Goal: Task Accomplishment & Management: Use online tool/utility

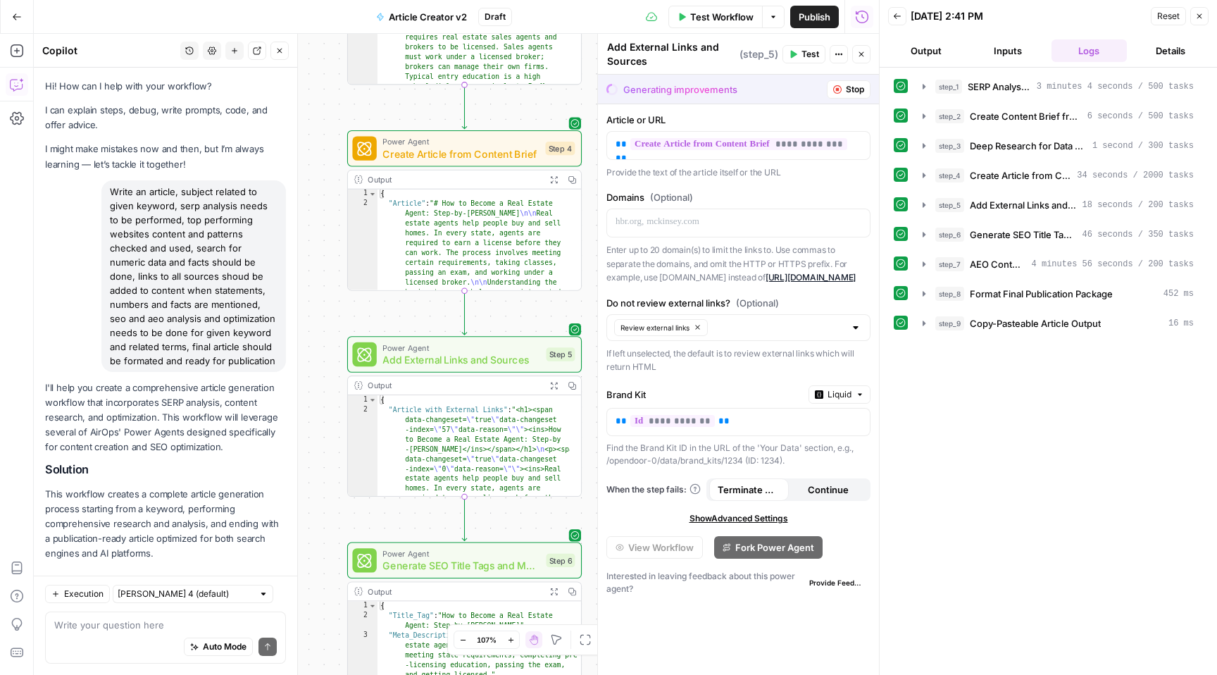
scroll to position [6620, 0]
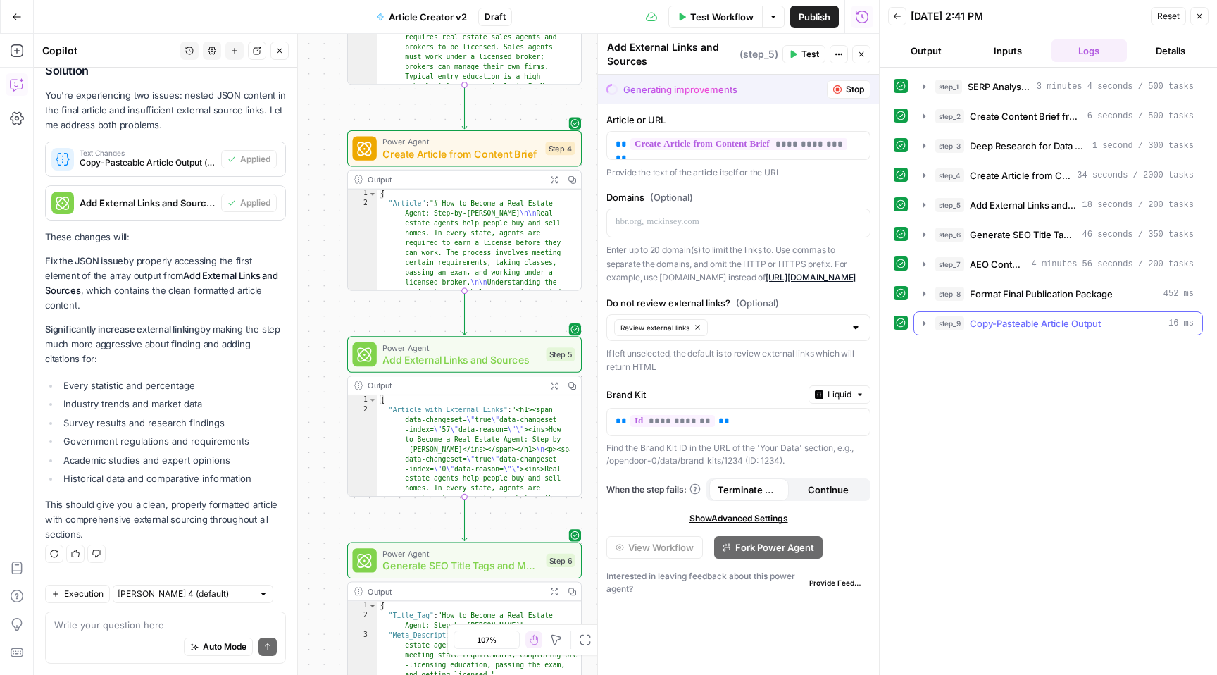
click at [1001, 323] on span "Copy-Pasteable Article Output" at bounding box center [1035, 323] width 131 height 14
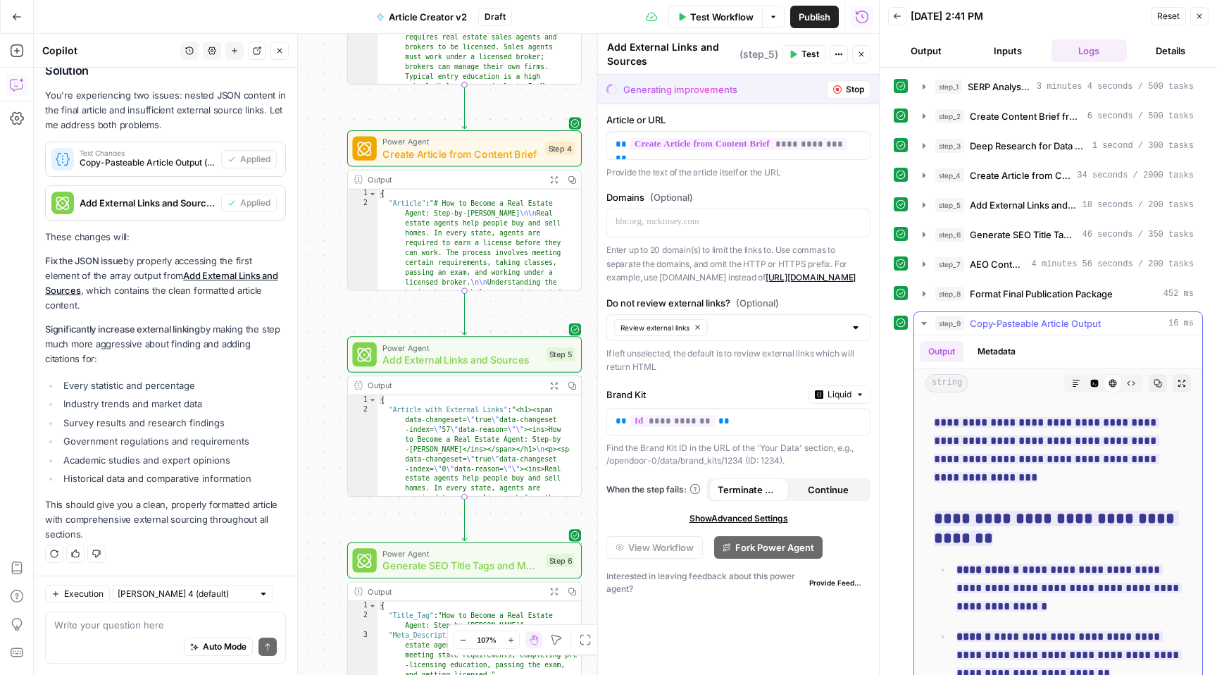
scroll to position [2627, 0]
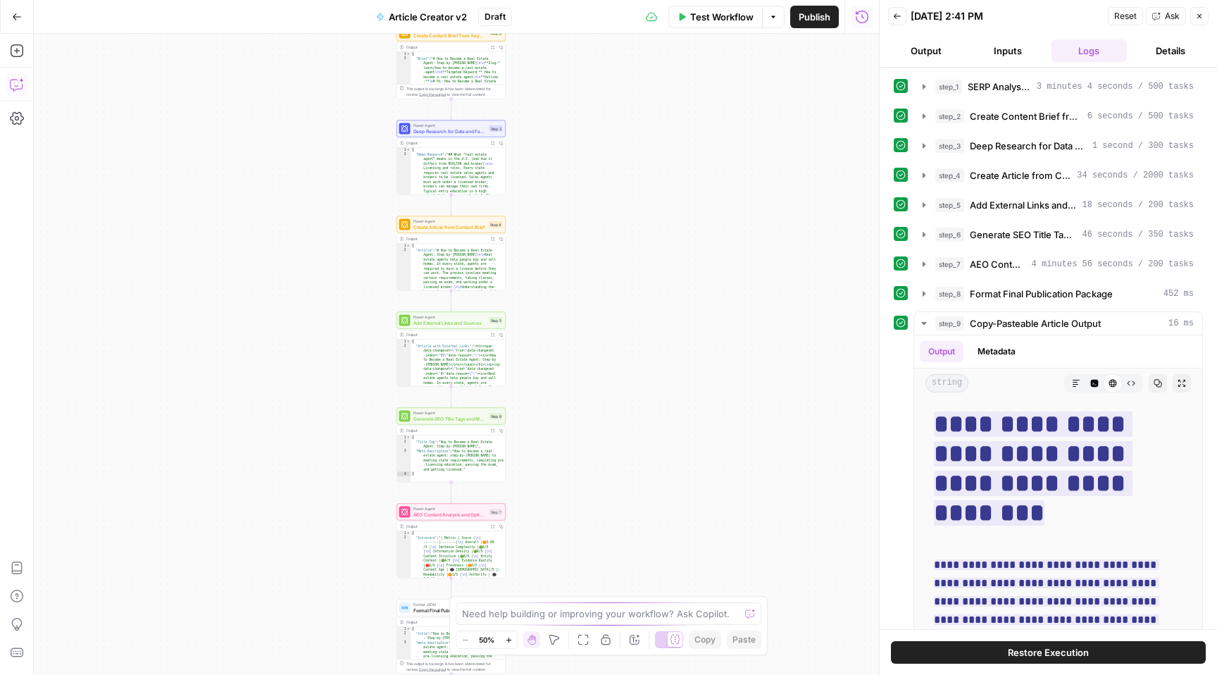
click at [18, 87] on icon "button" at bounding box center [17, 84] width 14 height 14
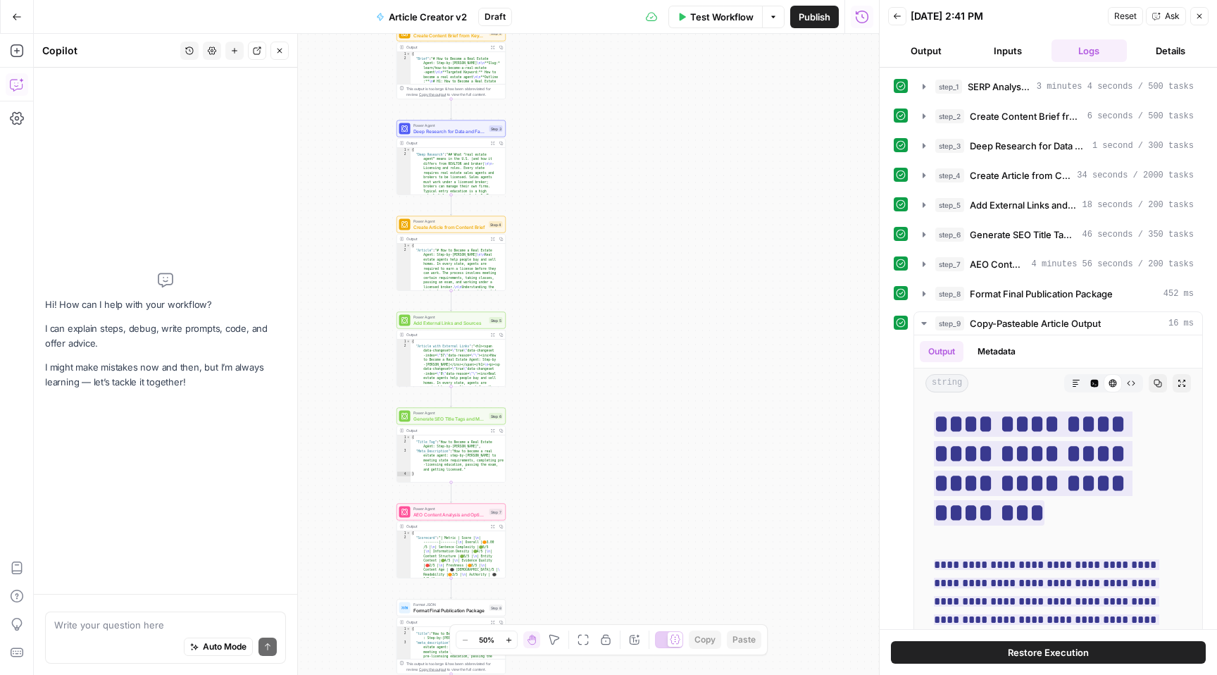
click at [197, 52] on button "History" at bounding box center [189, 51] width 18 height 18
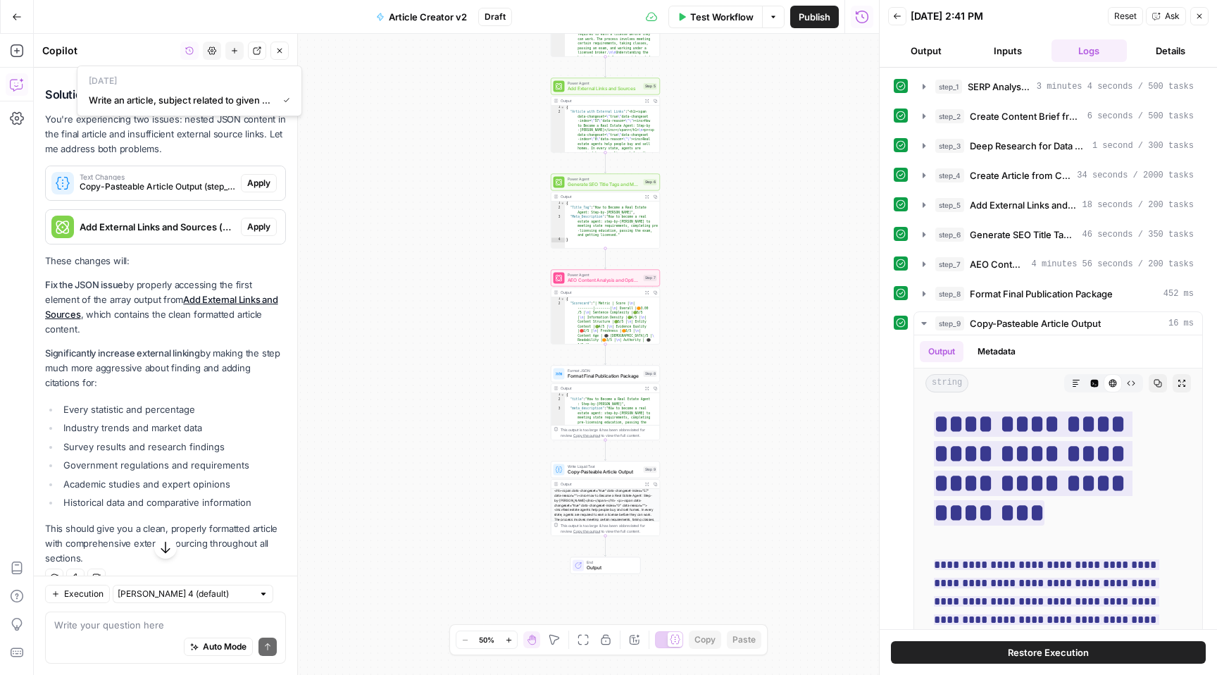
scroll to position [6476, 0]
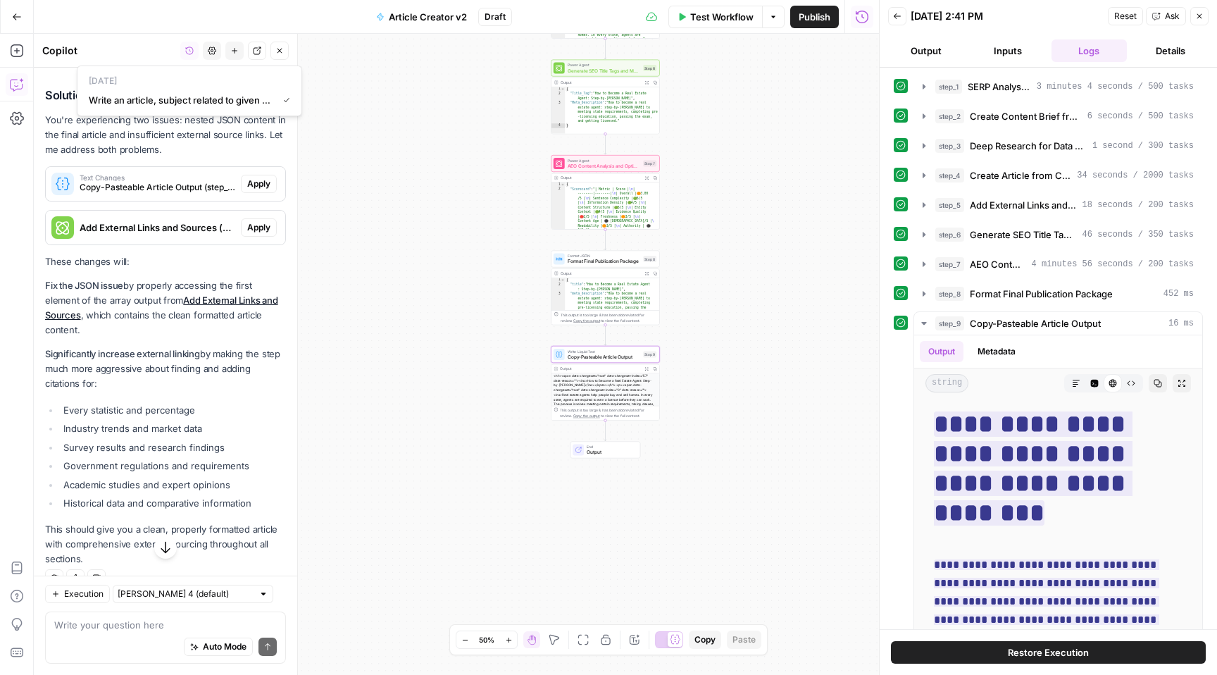
click at [260, 193] on button "Apply" at bounding box center [259, 184] width 36 height 18
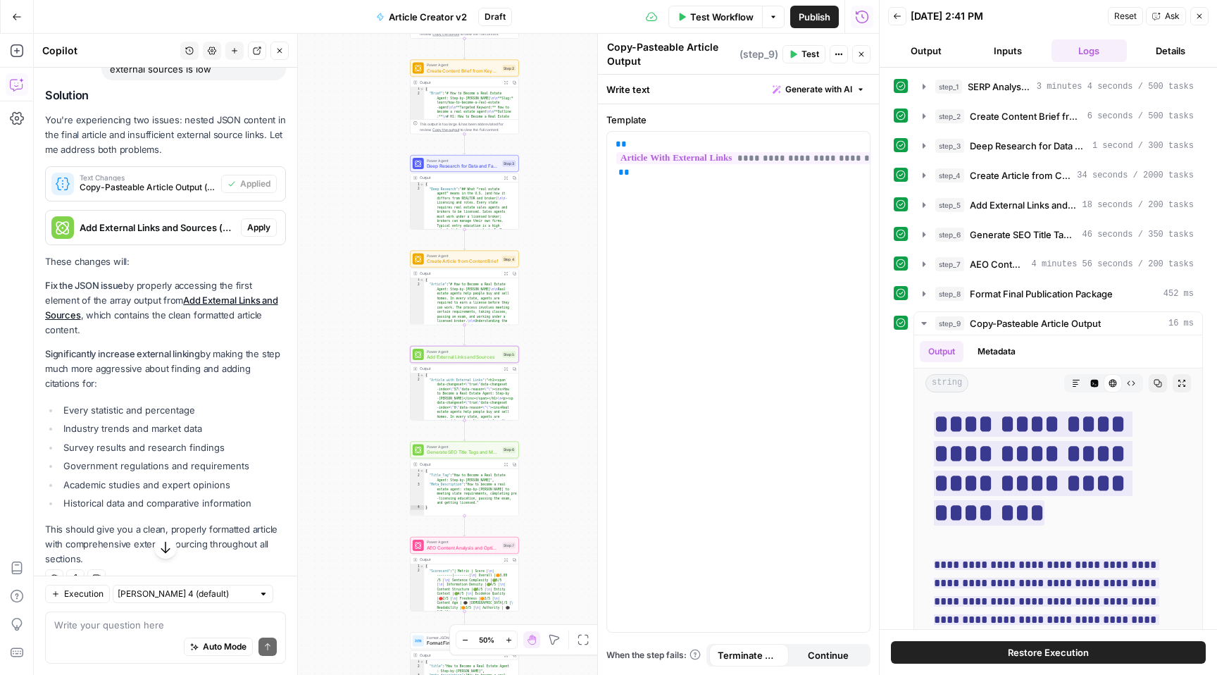
click at [252, 234] on span "Apply" at bounding box center [258, 227] width 23 height 13
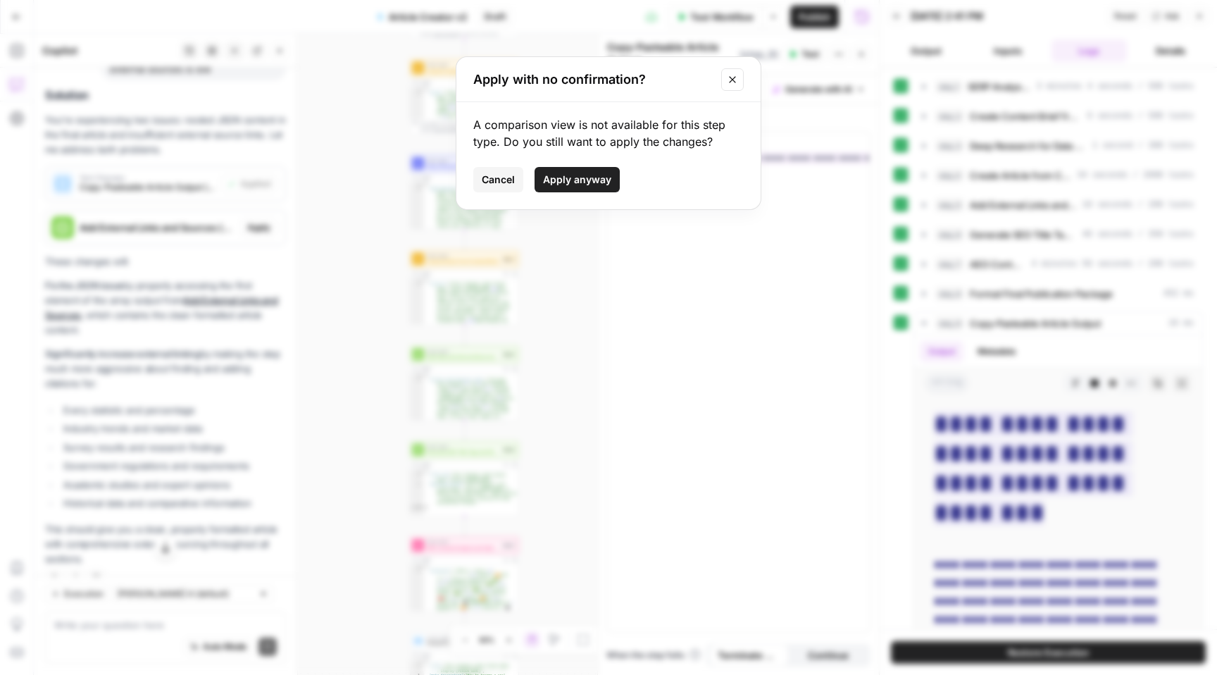
click at [568, 176] on span "Apply anyway" at bounding box center [577, 180] width 68 height 14
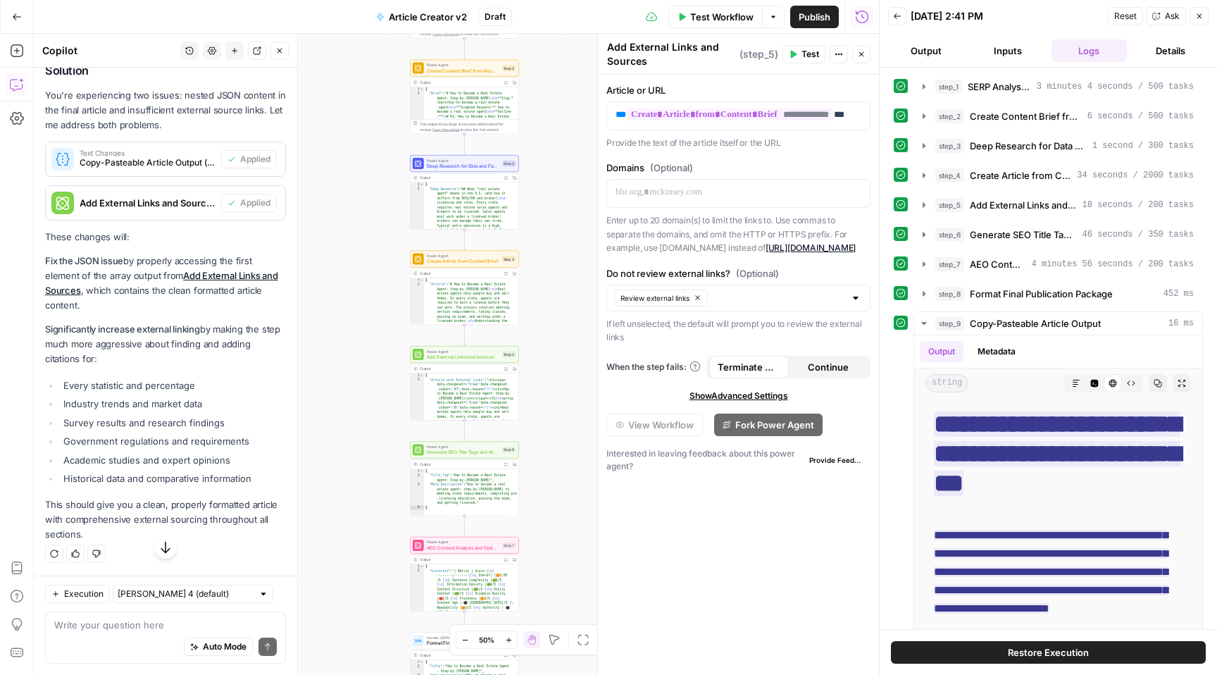
scroll to position [6620, 0]
click at [922, 322] on icon "button" at bounding box center [923, 323] width 5 height 3
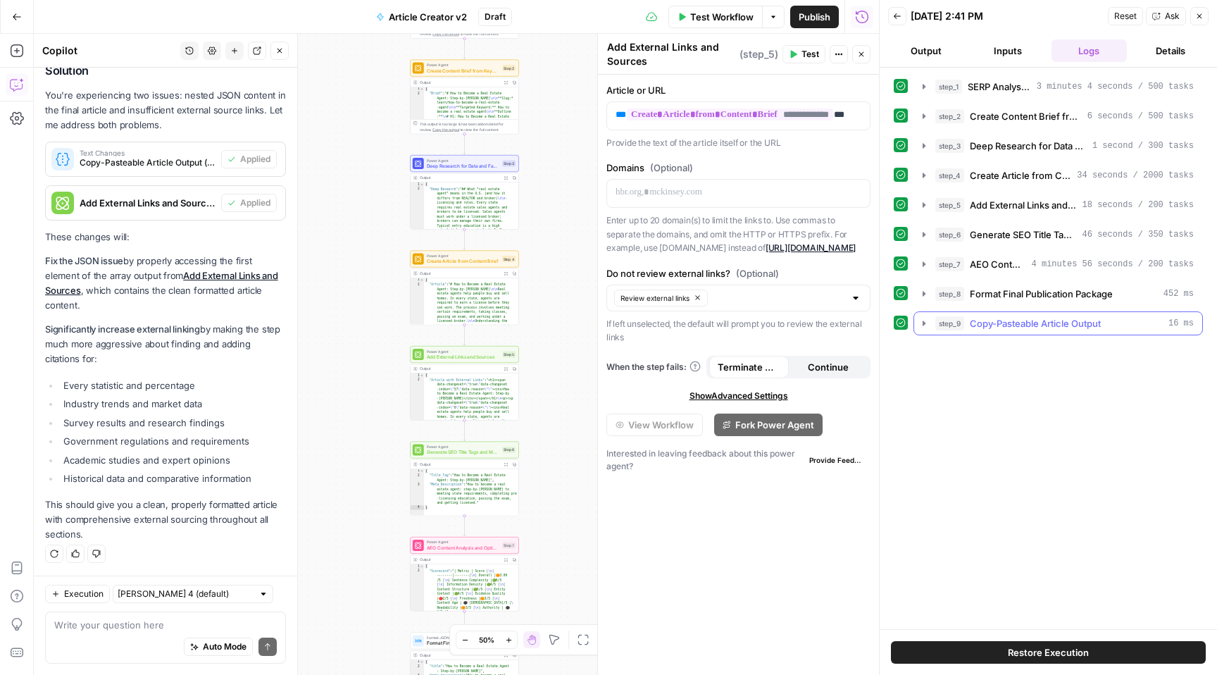
click at [922, 323] on icon "button" at bounding box center [923, 323] width 11 height 11
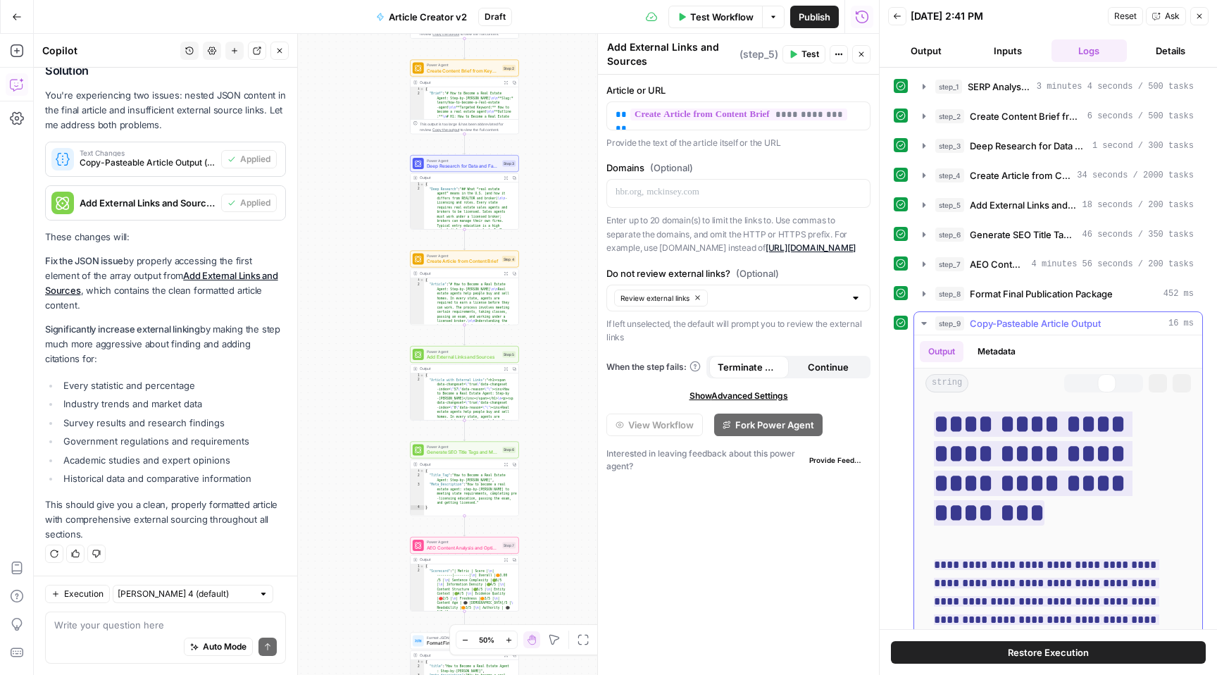
click at [922, 323] on icon "button" at bounding box center [924, 324] width 6 height 4
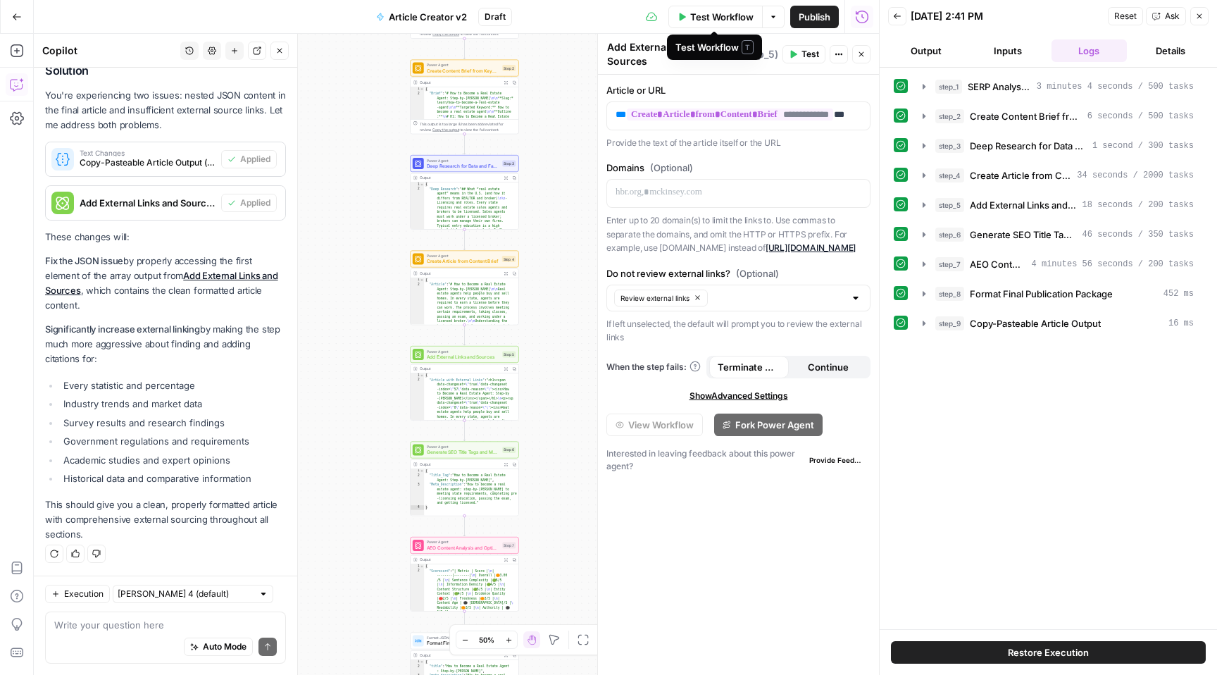
click at [717, 16] on span "Test Workflow" at bounding box center [721, 17] width 63 height 14
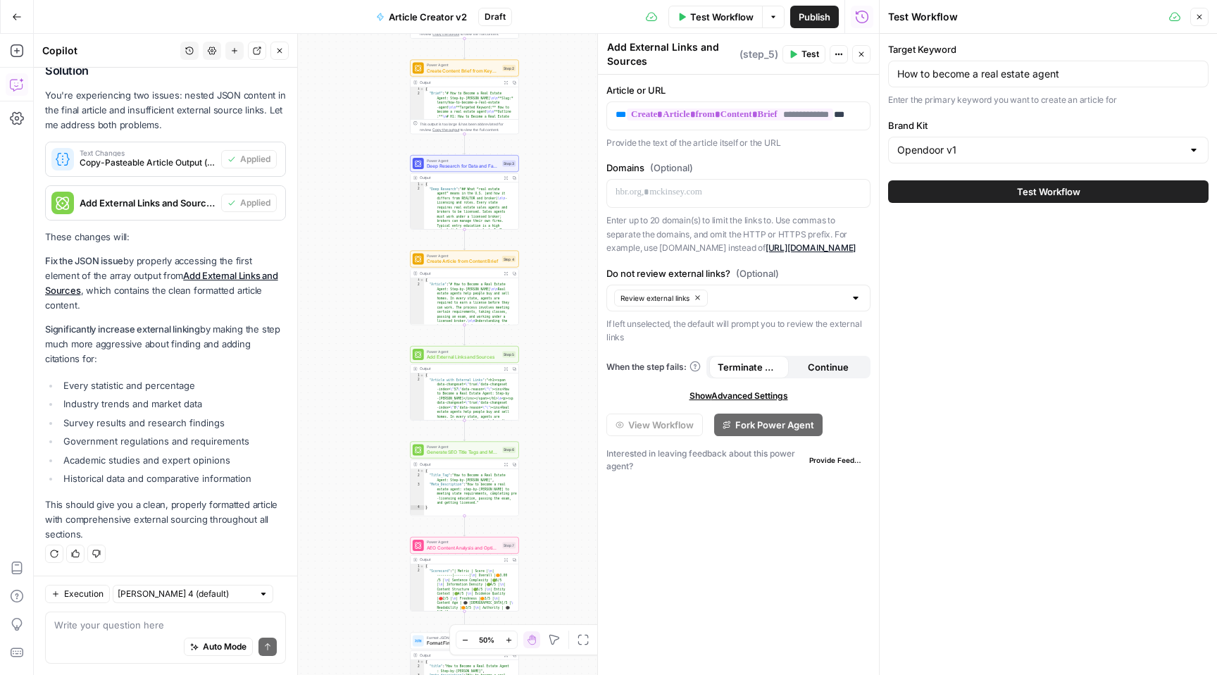
click at [1058, 192] on span "Test Workflow" at bounding box center [1048, 191] width 63 height 14
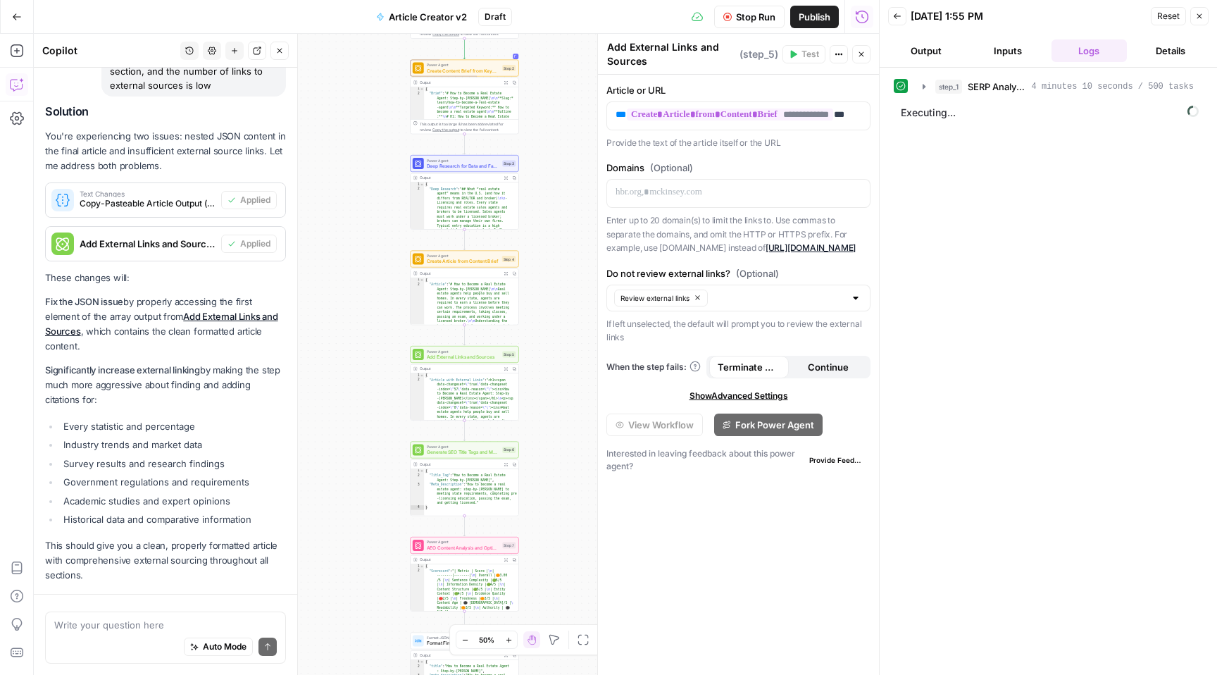
scroll to position [6620, 0]
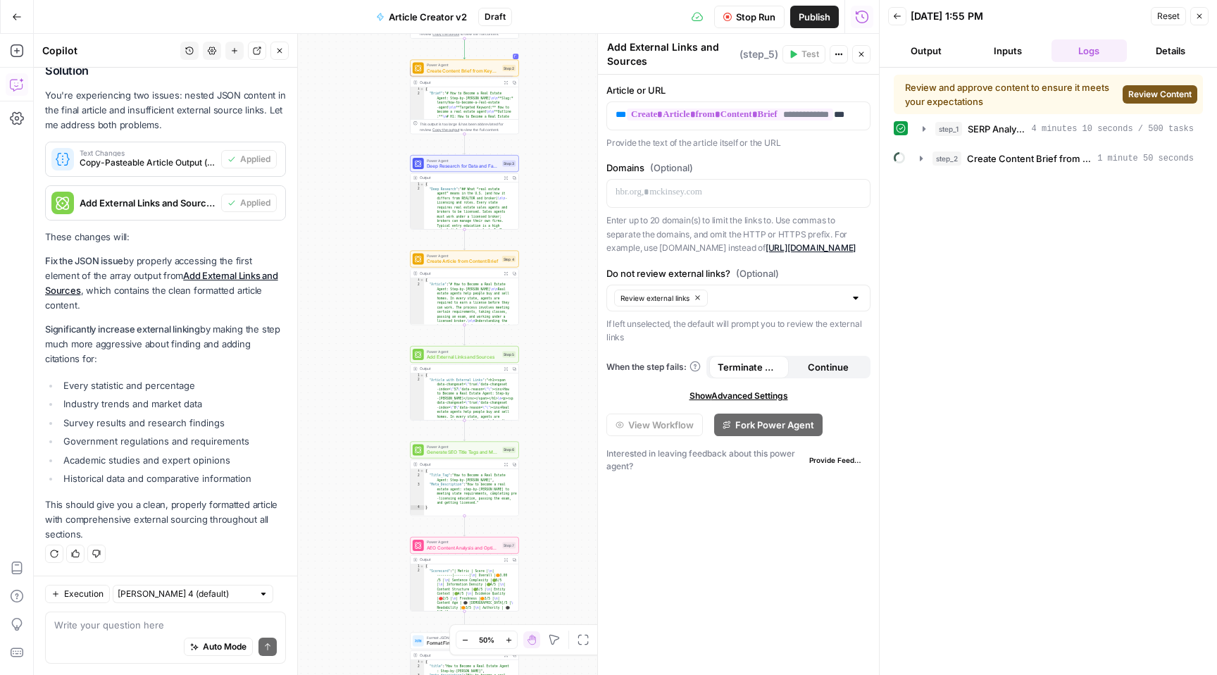
click at [1153, 96] on span "Review Content" at bounding box center [1159, 94] width 63 height 13
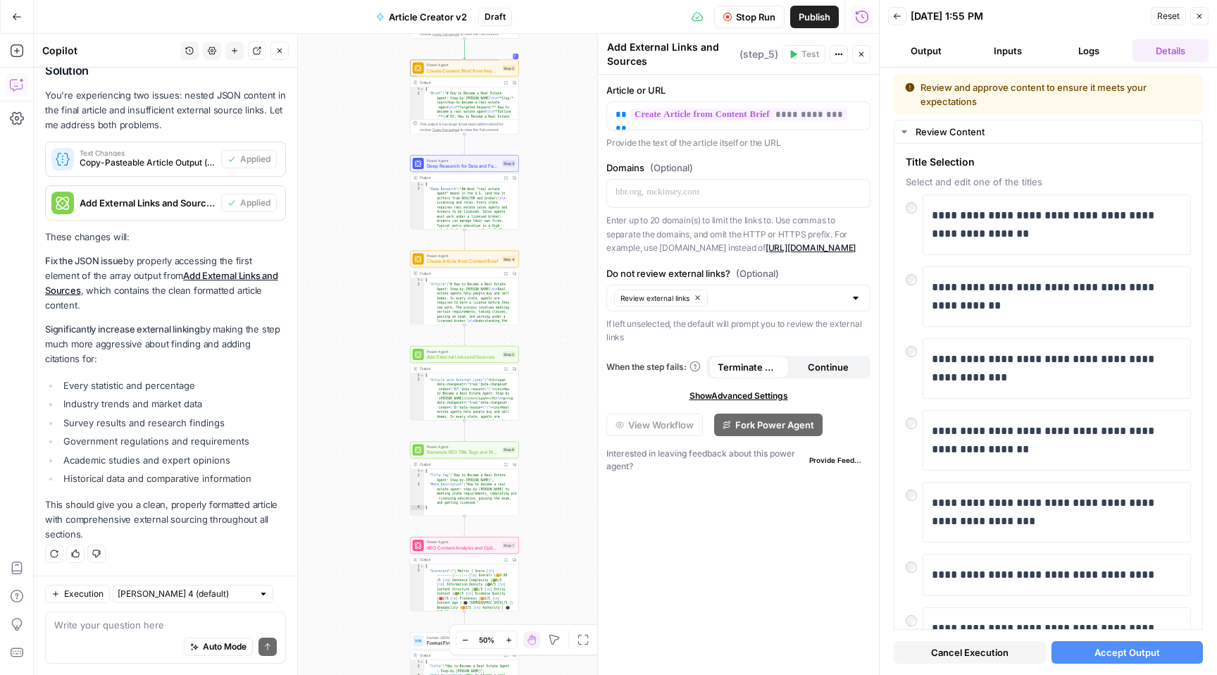
click at [1117, 655] on span "Accept Output" at bounding box center [1126, 652] width 65 height 14
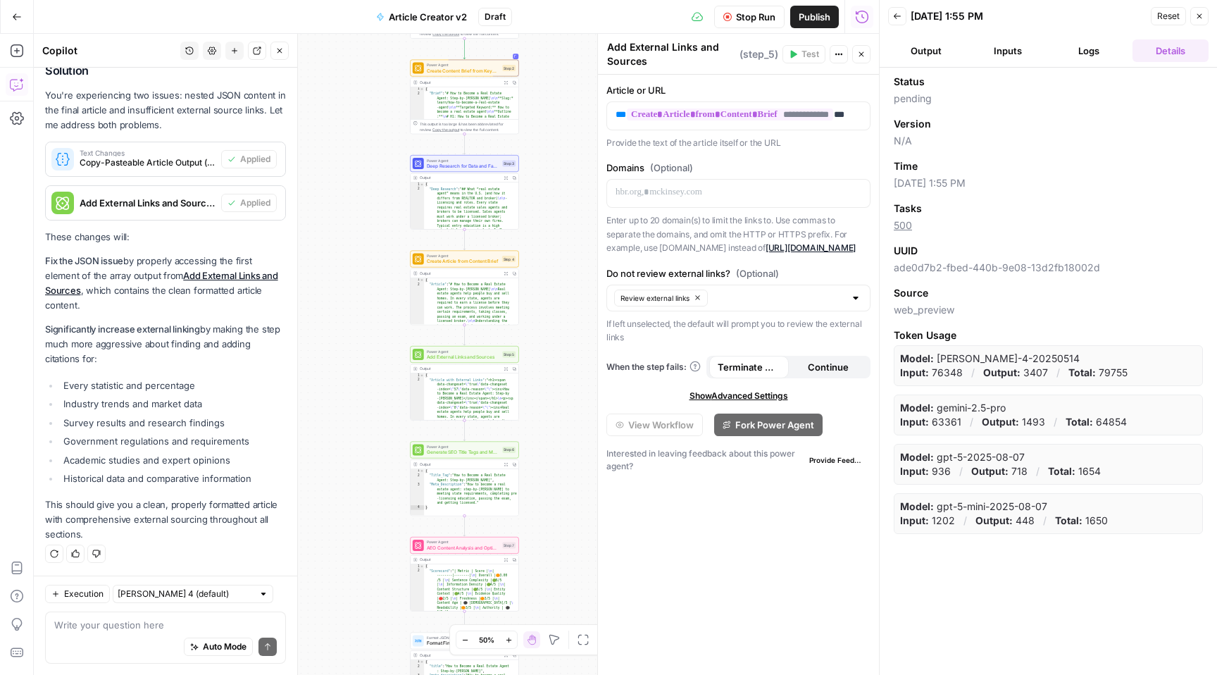
click at [1096, 50] on button "Logs" at bounding box center [1089, 50] width 76 height 23
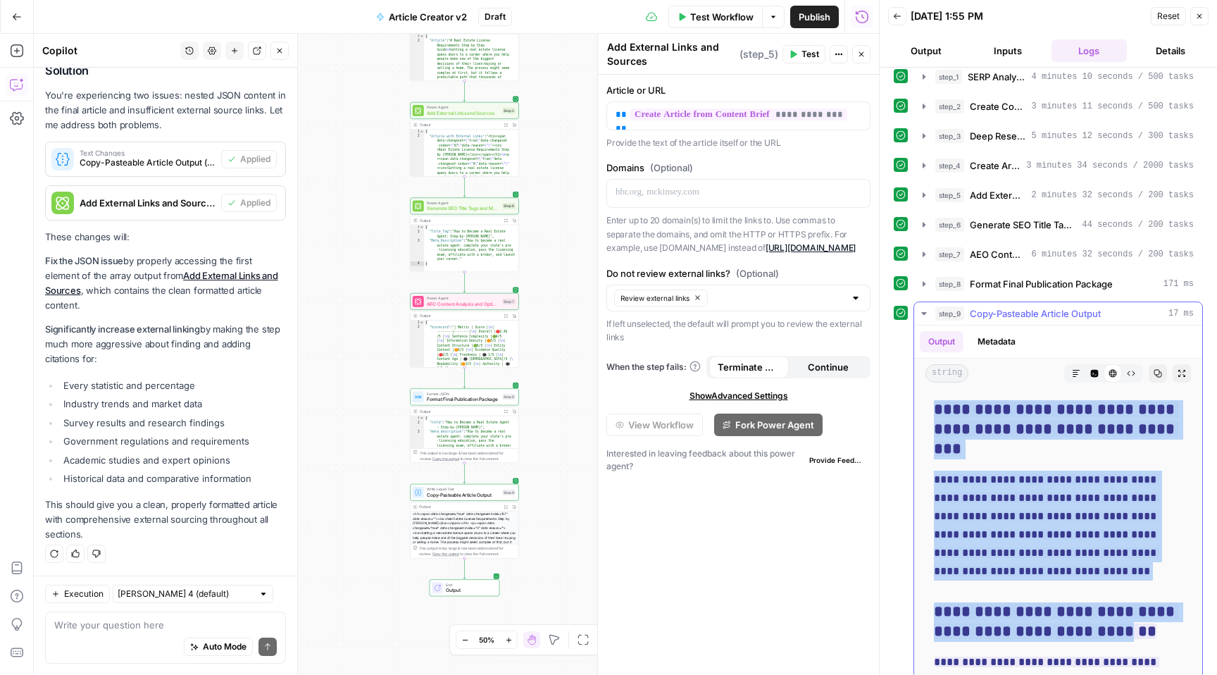
scroll to position [20, 0]
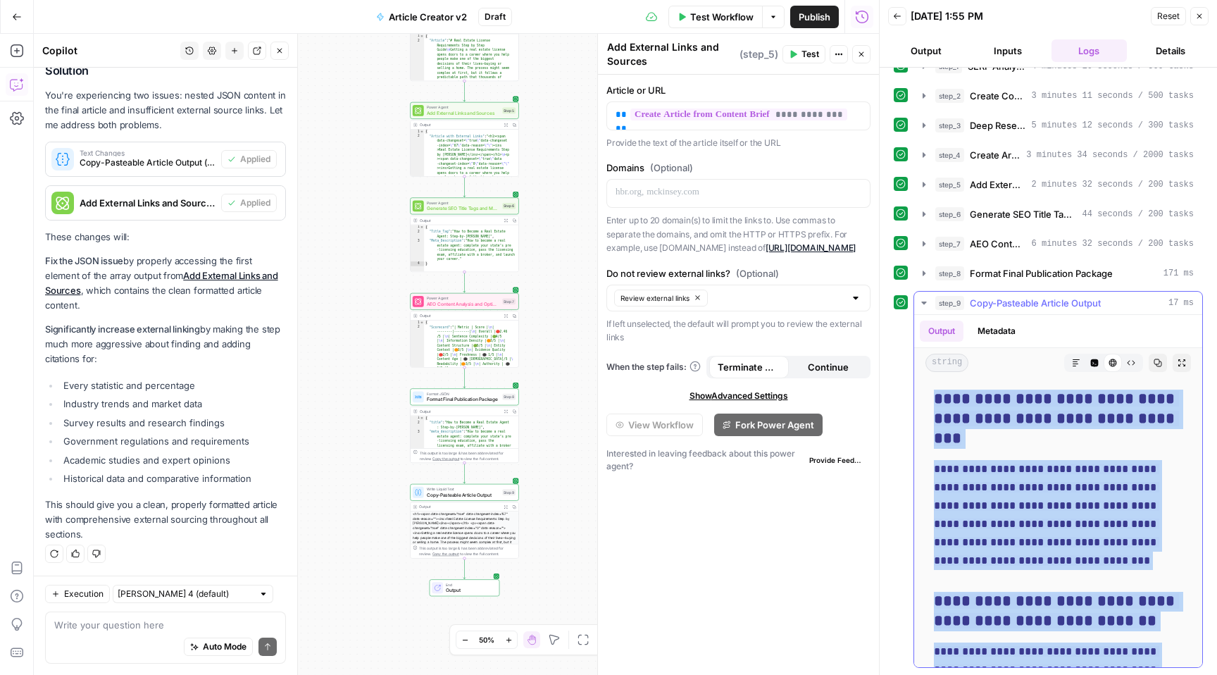
drag, startPoint x: 936, startPoint y: 419, endPoint x: 1171, endPoint y: 643, distance: 324.8
copy div "**********"
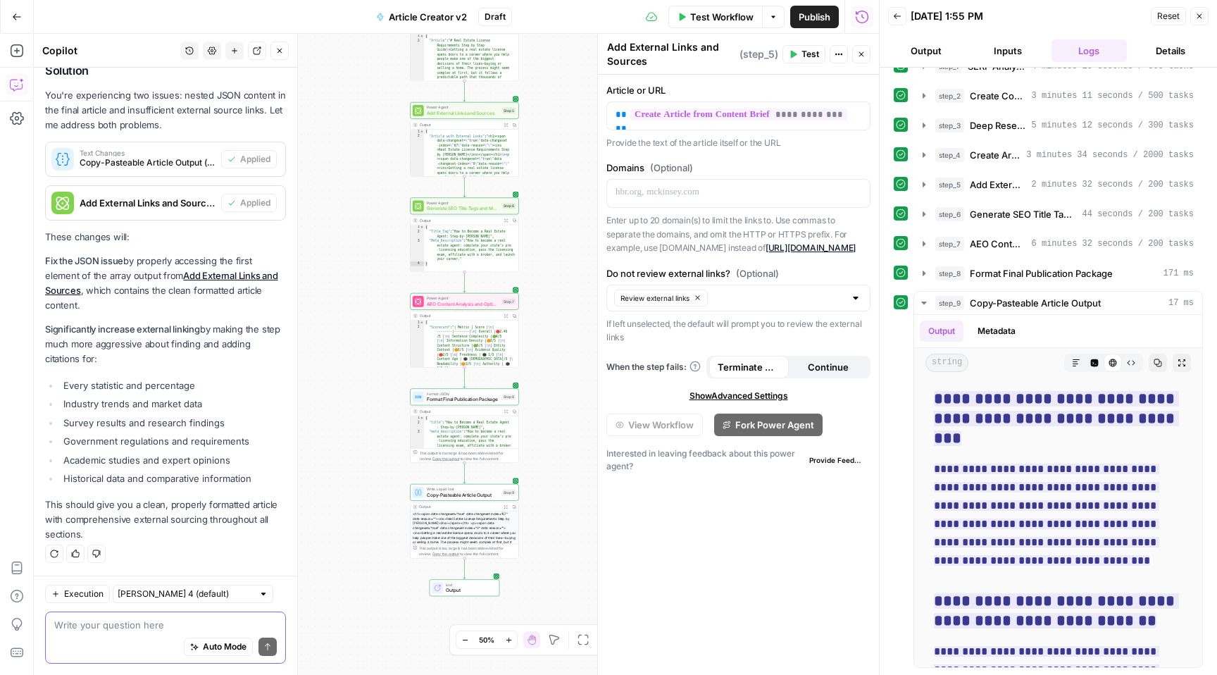
click at [122, 626] on textarea at bounding box center [165, 625] width 223 height 14
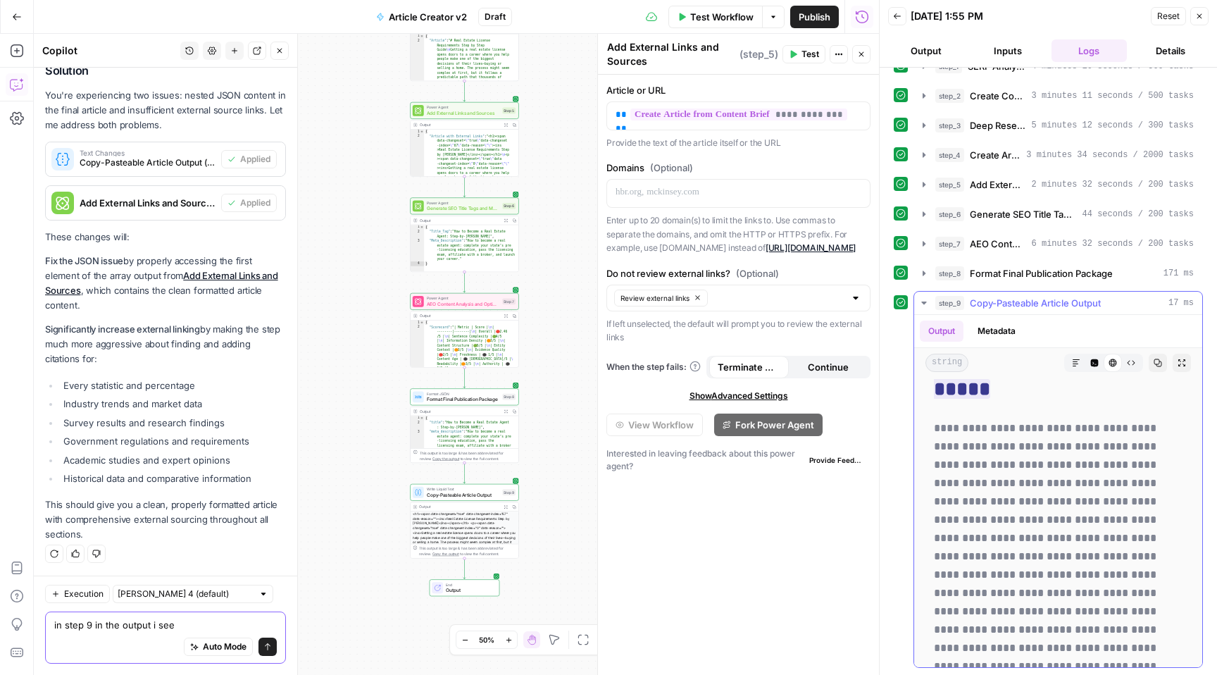
scroll to position [429, 0]
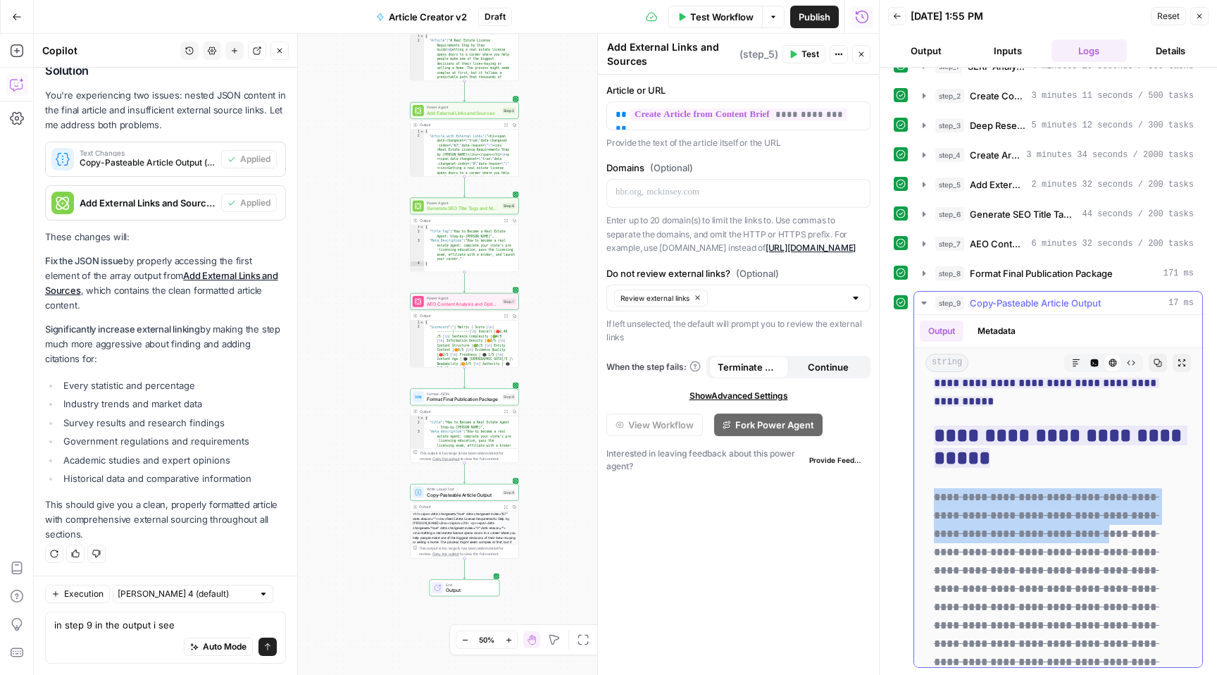
drag, startPoint x: 930, startPoint y: 464, endPoint x: 1115, endPoint y: 512, distance: 191.3
copy del "**********"
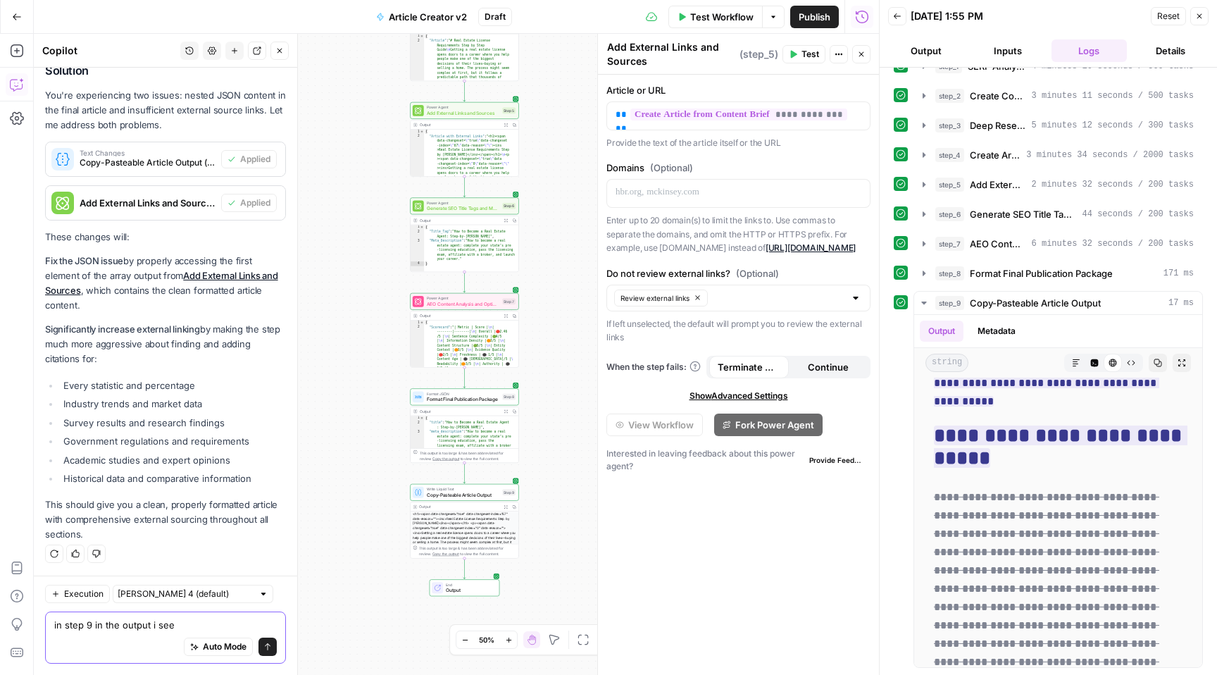
click at [202, 625] on textarea "in step 9 in the output i see" at bounding box center [165, 625] width 223 height 14
paste textarea "{"Article":"# Real Estate License Requirements Step by Step Guide\nGetting a re…"
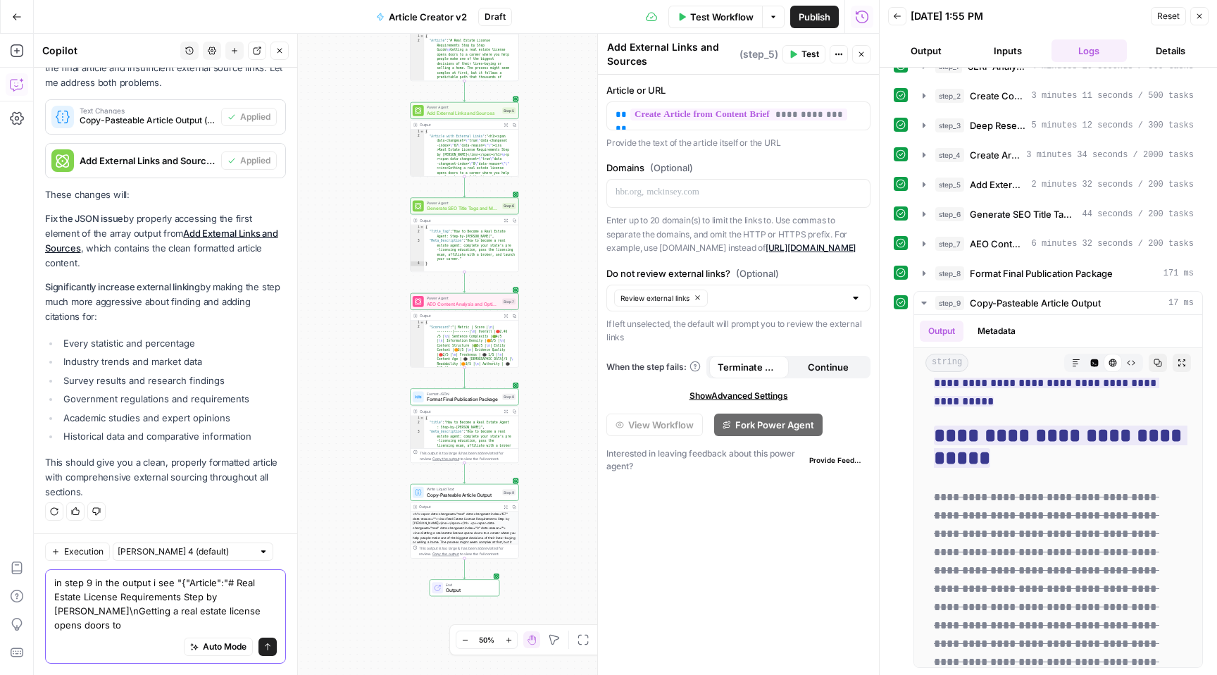
scroll to position [6662, 0]
click at [174, 583] on textarea "in step 9 in the output i see "{"Article":"# Real Estate License Requirements S…" at bounding box center [165, 603] width 223 height 56
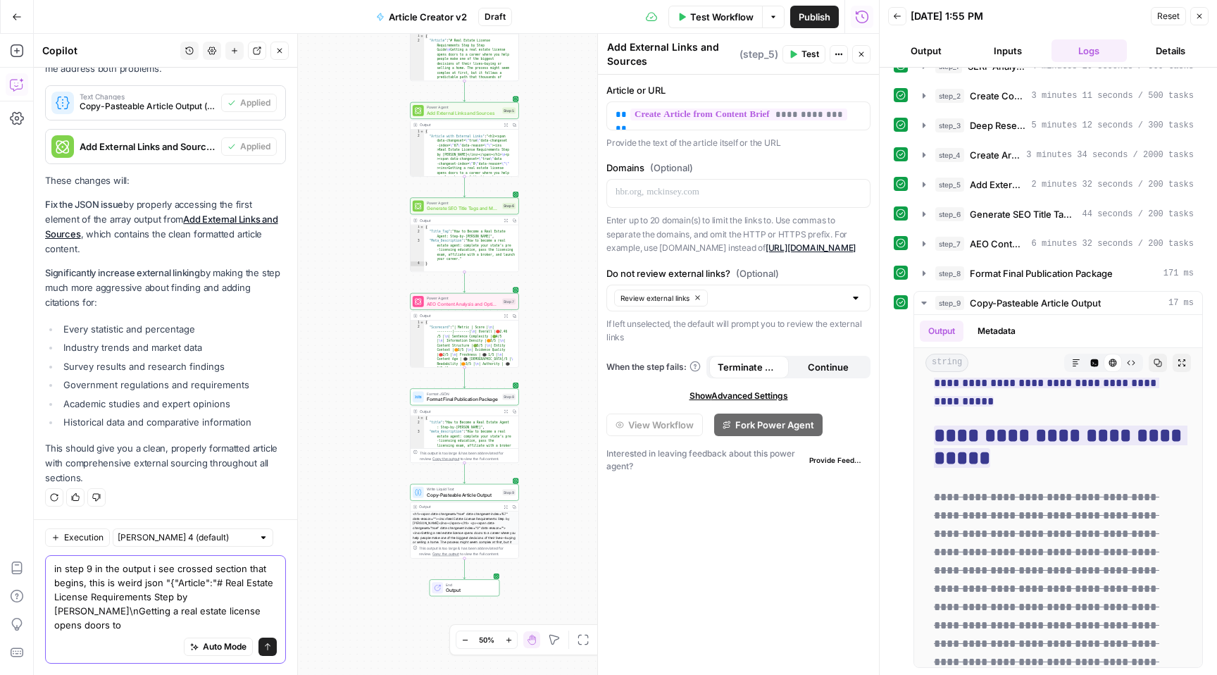
click at [73, 626] on textarea "in step 9 in the output i see crossed section that begins, this is weird json "…" at bounding box center [165, 596] width 223 height 70
type textarea "in step 9 in the output i see crossed section that begins, this is weird json "…"
click at [258, 649] on button "Send" at bounding box center [267, 646] width 18 height 18
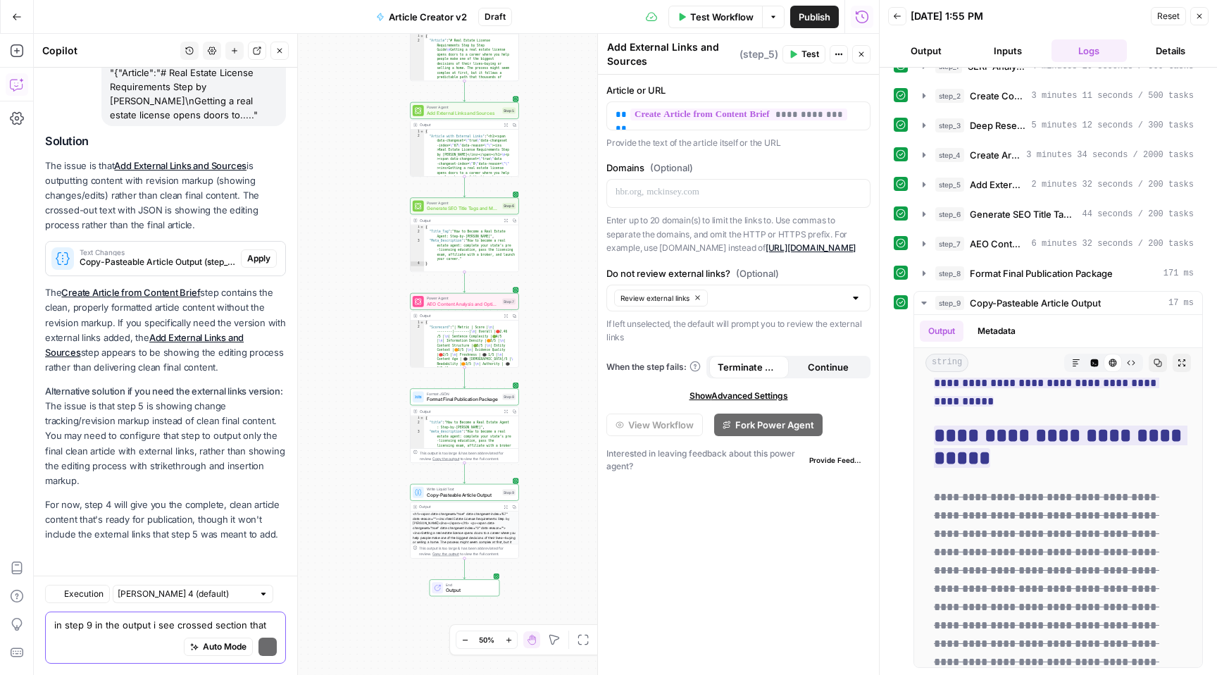
scroll to position [7182, 0]
click at [1072, 363] on icon "button" at bounding box center [1076, 362] width 8 height 8
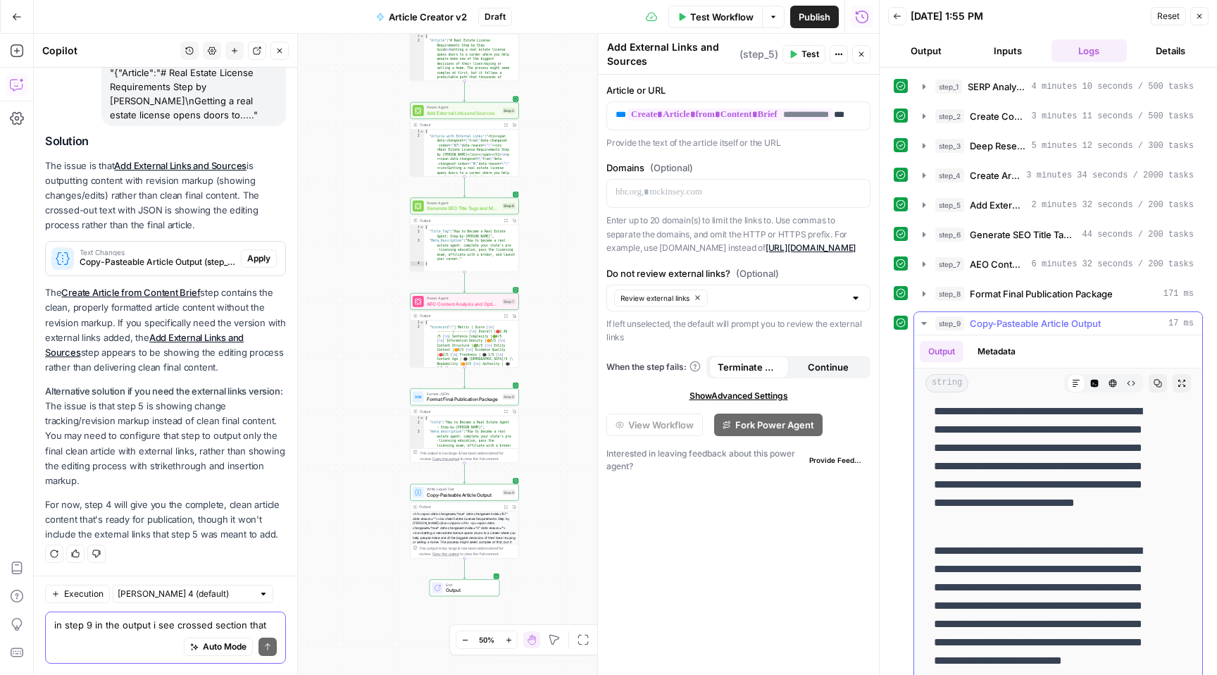
scroll to position [0, 0]
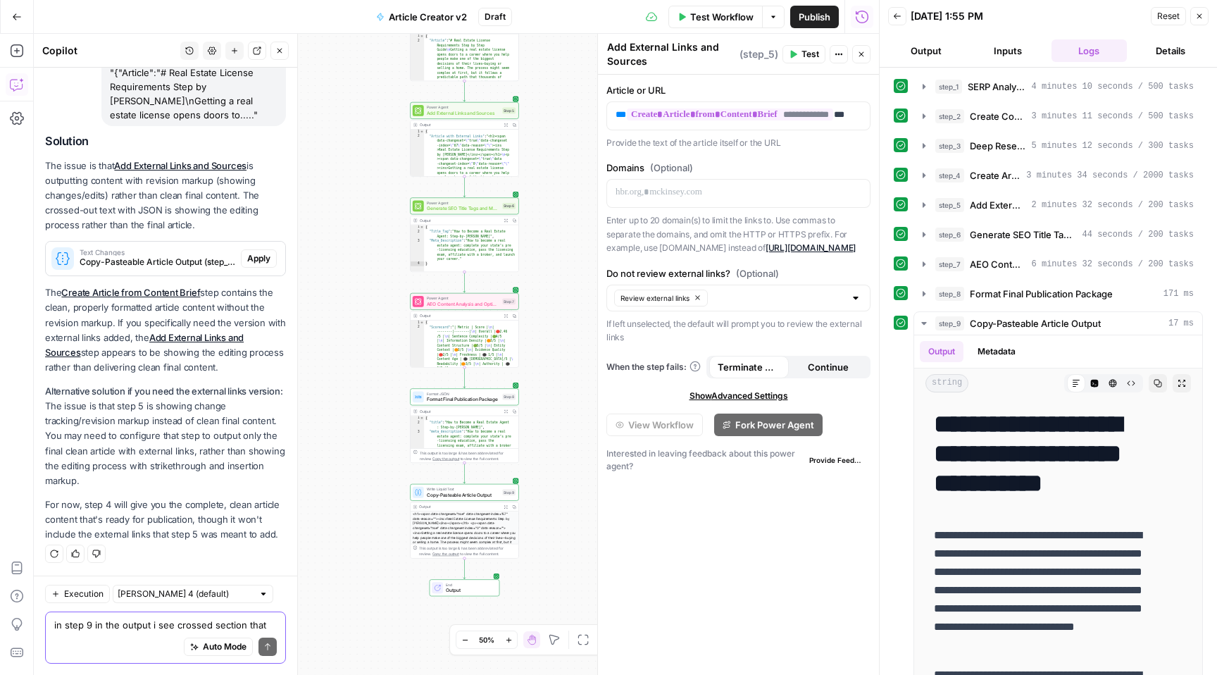
click at [106, 632] on div "Auto Mode Send" at bounding box center [165, 647] width 223 height 31
type textarea "final output is not formatted properly"
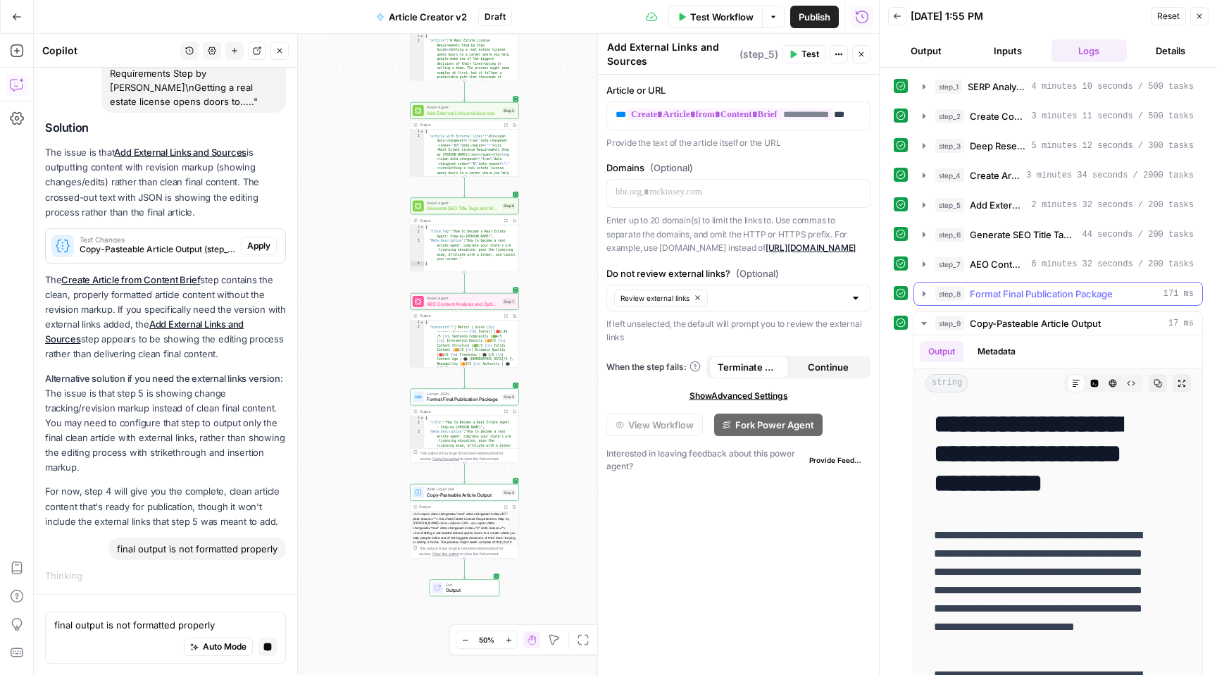
click at [1018, 294] on span "Format Final Publication Package" at bounding box center [1041, 294] width 143 height 14
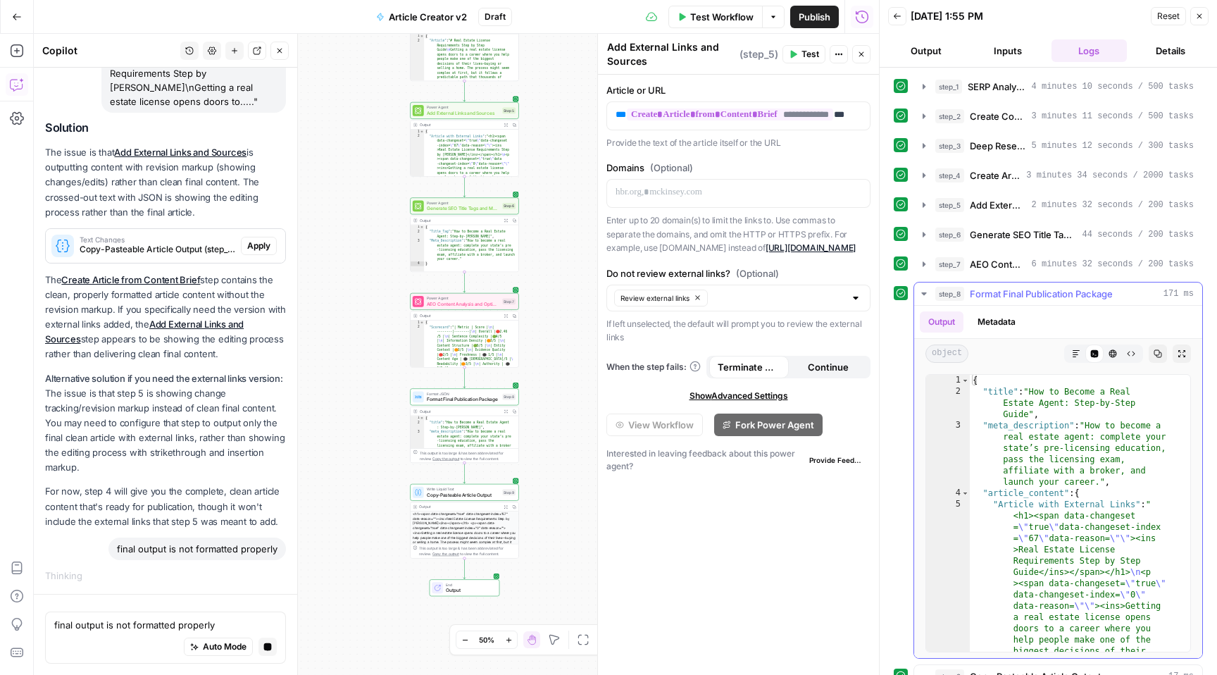
click at [1072, 352] on icon "button" at bounding box center [1075, 353] width 7 height 7
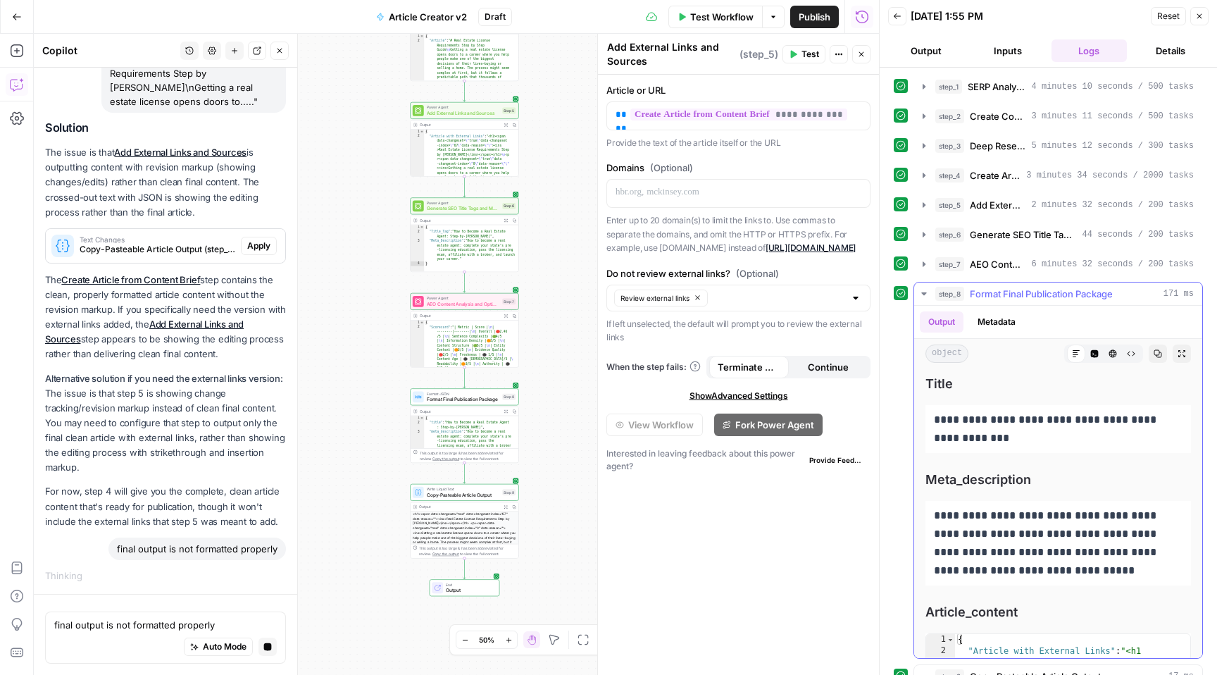
click at [920, 294] on icon "button" at bounding box center [923, 293] width 11 height 11
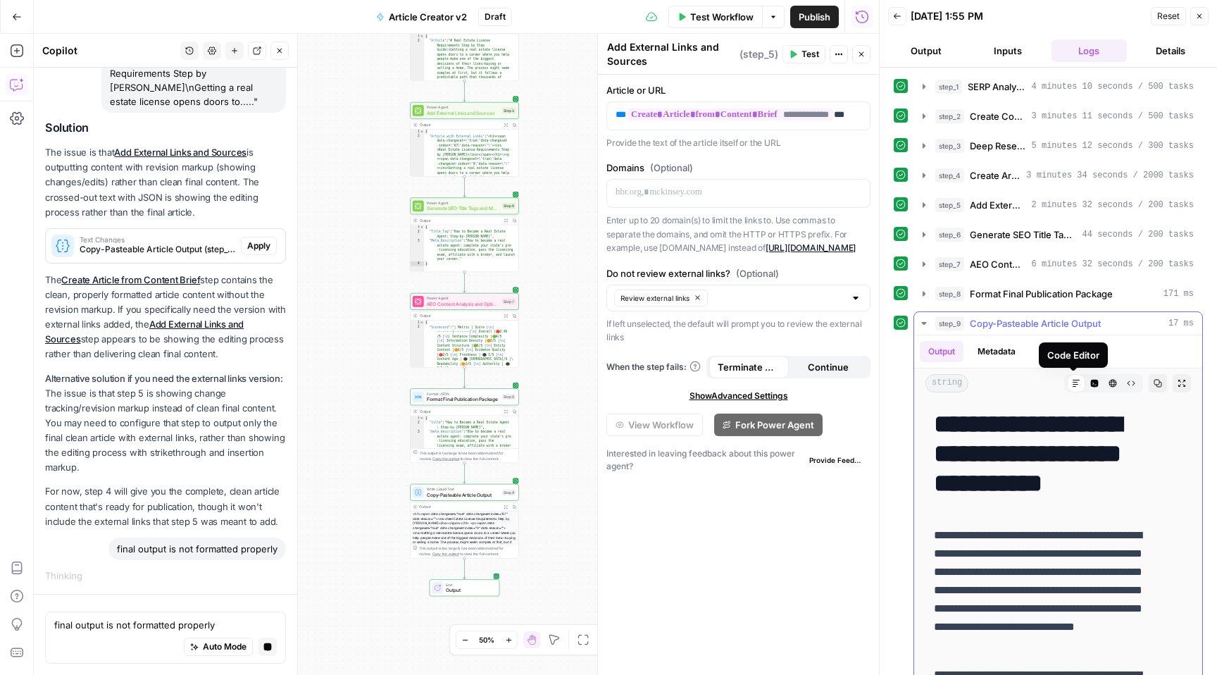
click at [1091, 382] on icon "button" at bounding box center [1095, 384] width 8 height 8
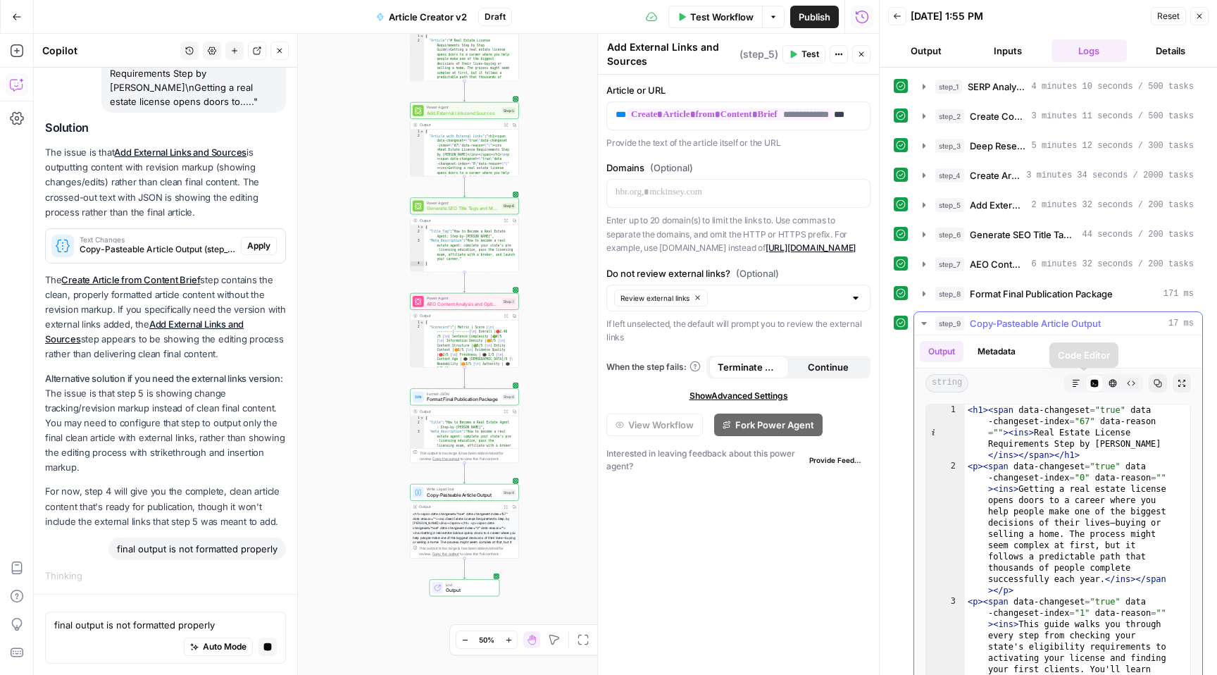
click at [1109, 383] on icon "button" at bounding box center [1113, 384] width 8 height 8
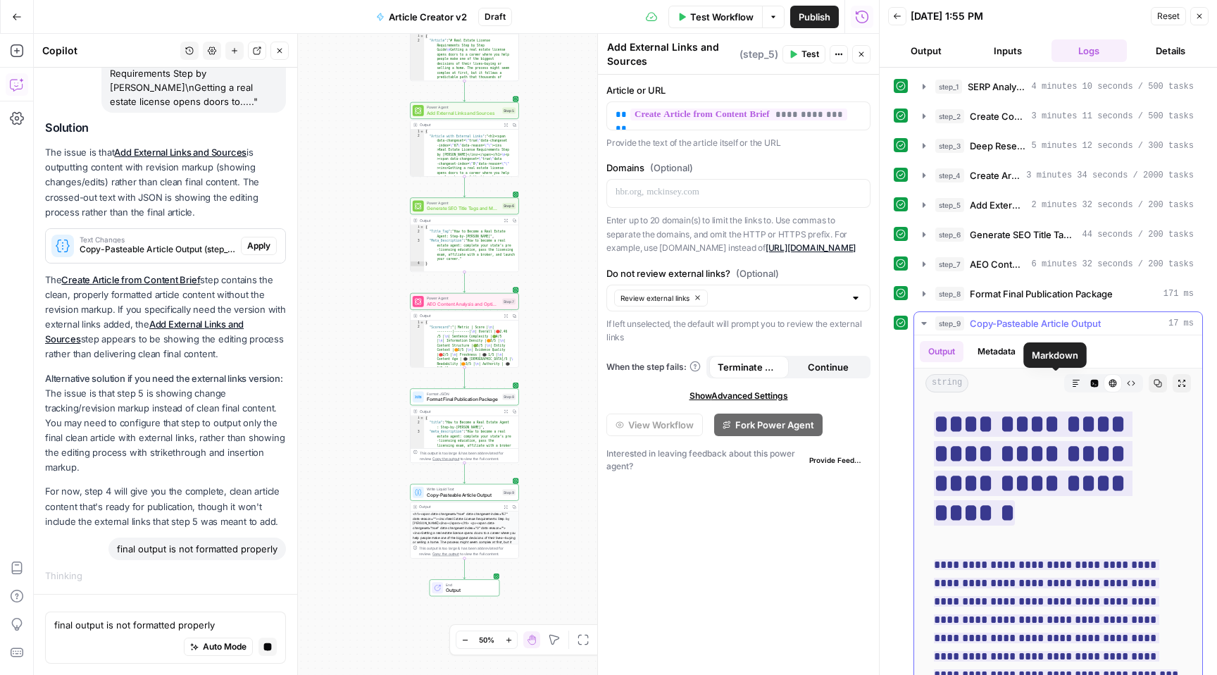
click at [1072, 385] on icon "button" at bounding box center [1076, 383] width 8 height 8
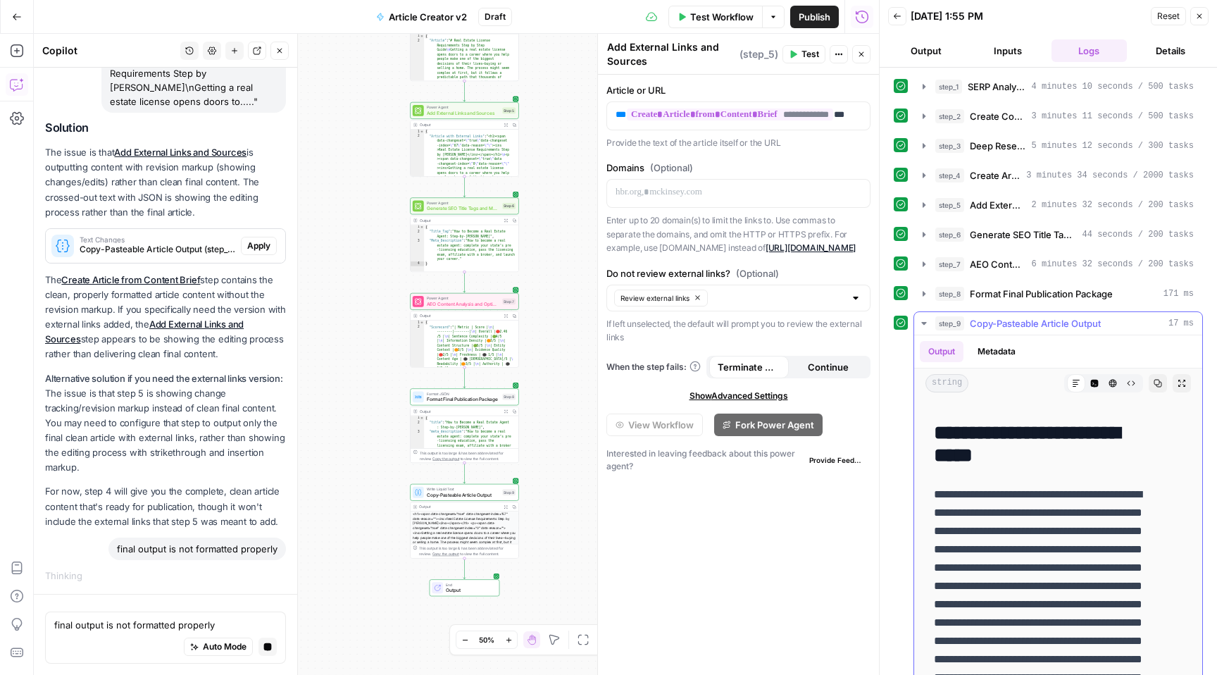
scroll to position [549, 0]
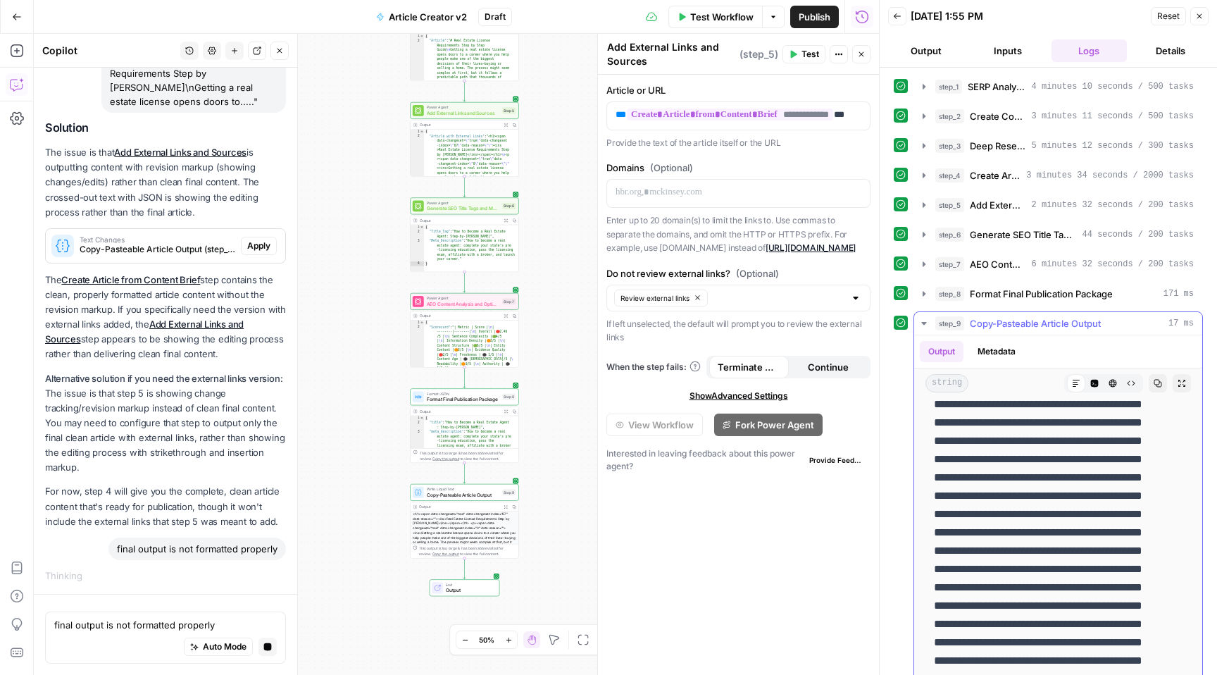
drag, startPoint x: 930, startPoint y: 530, endPoint x: 1147, endPoint y: 566, distance: 219.8
copy p "**********"
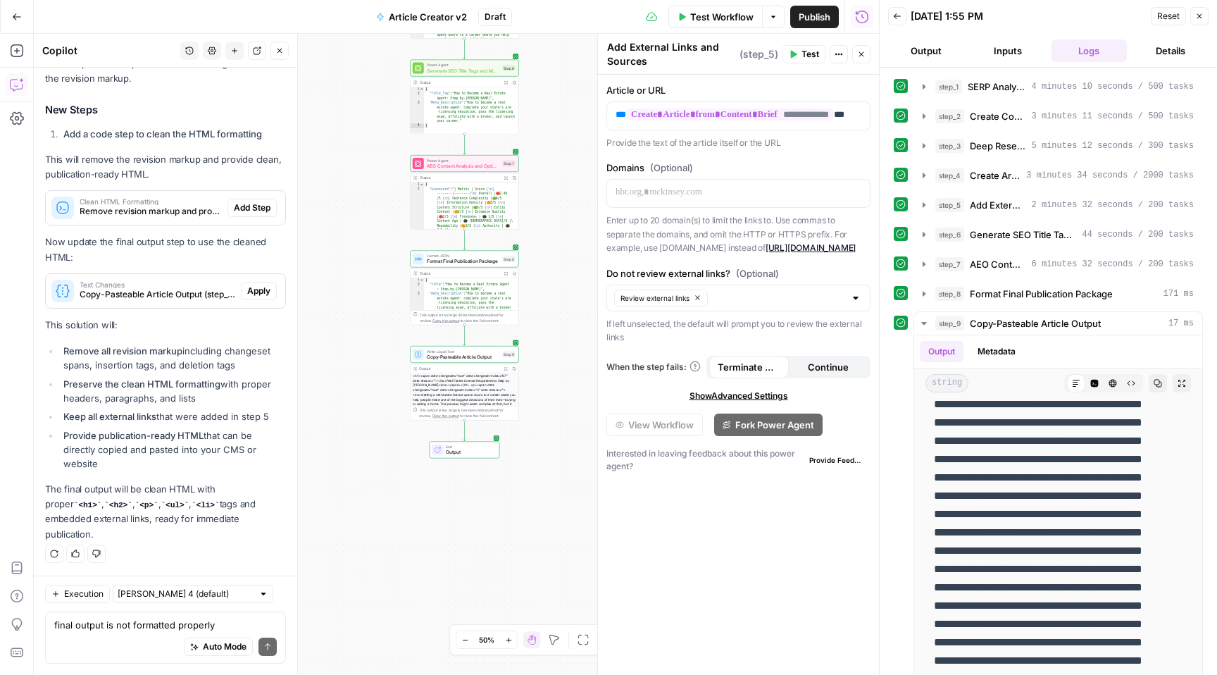
scroll to position [7659, 0]
click at [242, 214] on span "Add Step" at bounding box center [252, 207] width 37 height 13
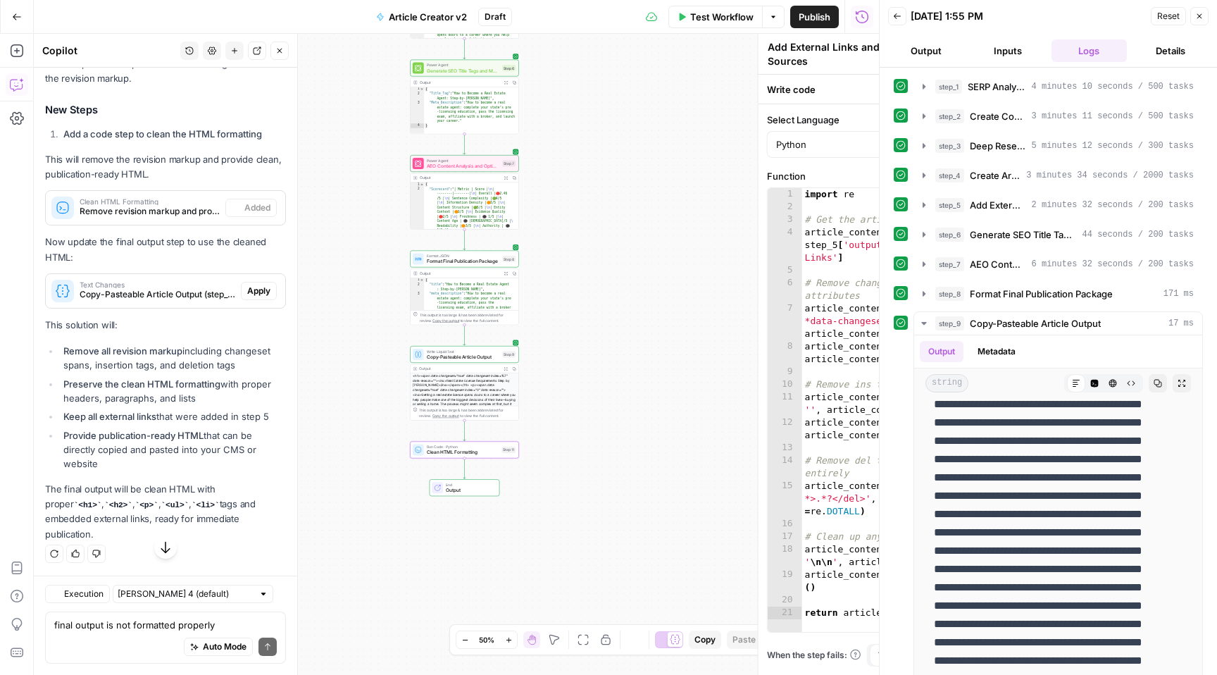
type textarea "Clean HTML Formatting"
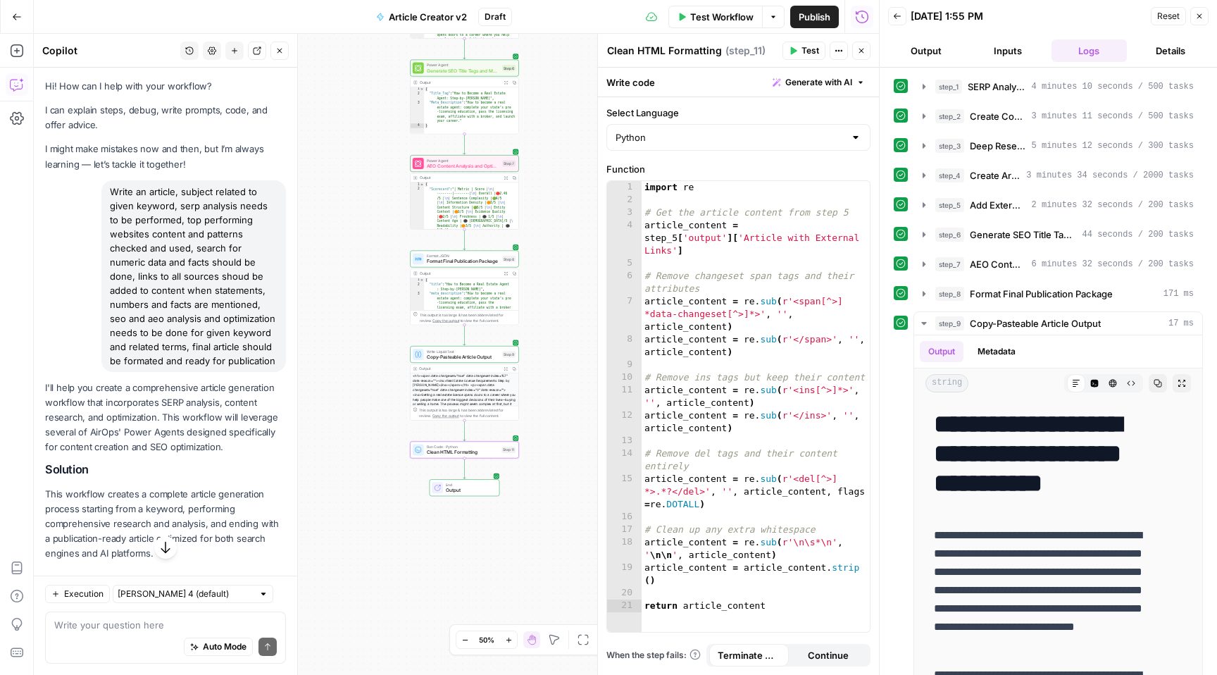
scroll to position [7681, 0]
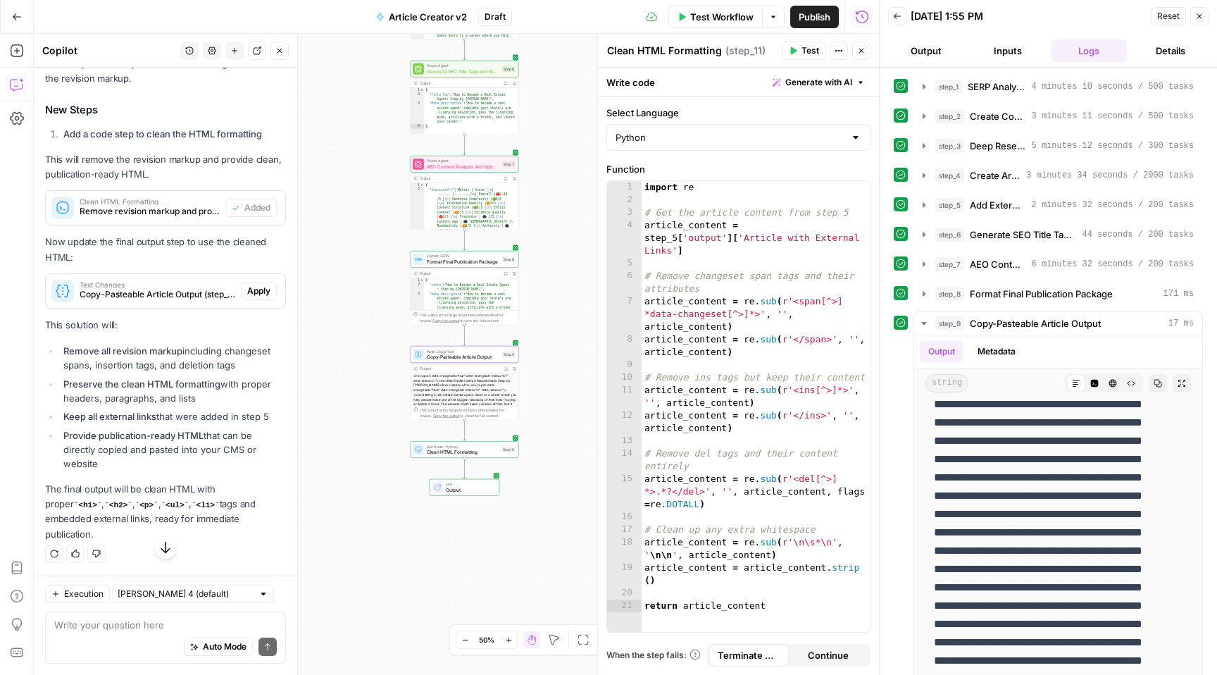
click at [247, 297] on span "Apply" at bounding box center [258, 290] width 23 height 13
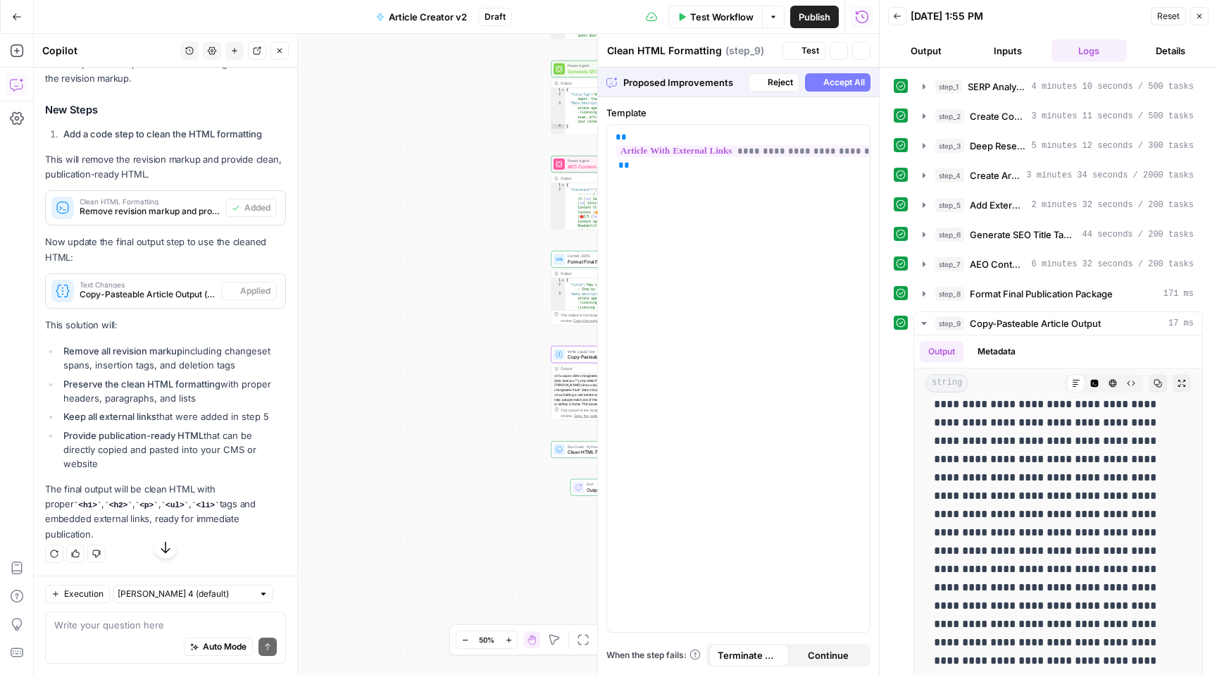
type textarea "Copy-Pasteable Article Output"
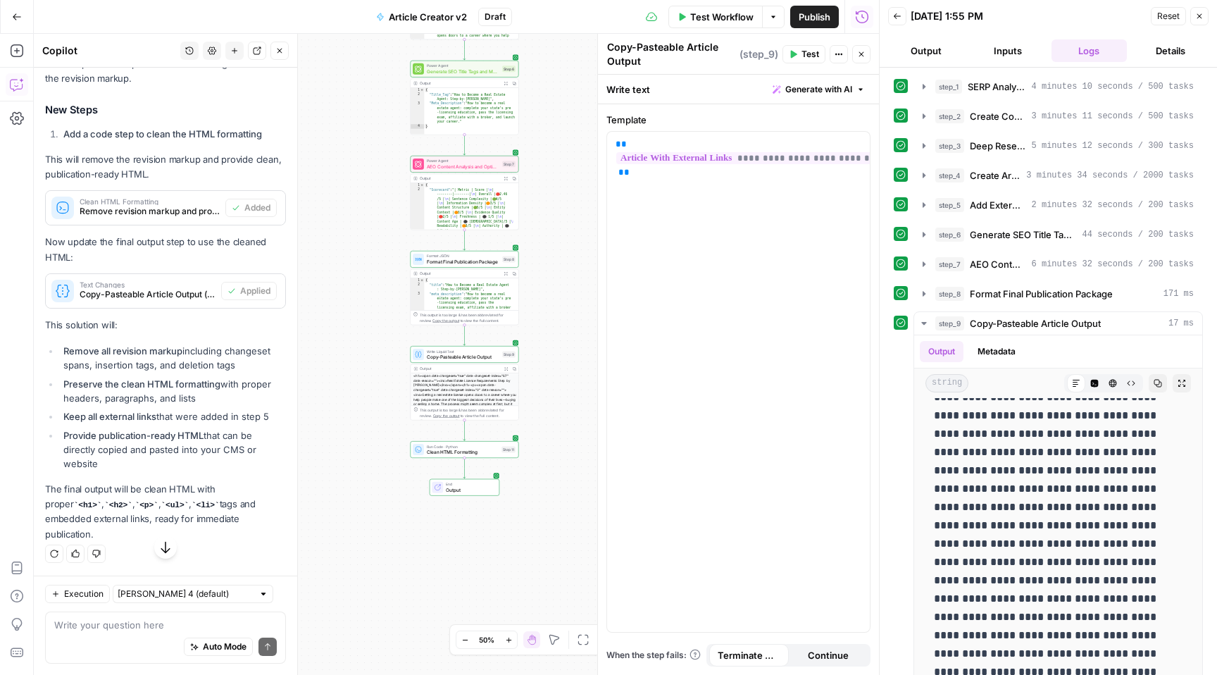
click at [807, 52] on span "Test" at bounding box center [810, 54] width 18 height 13
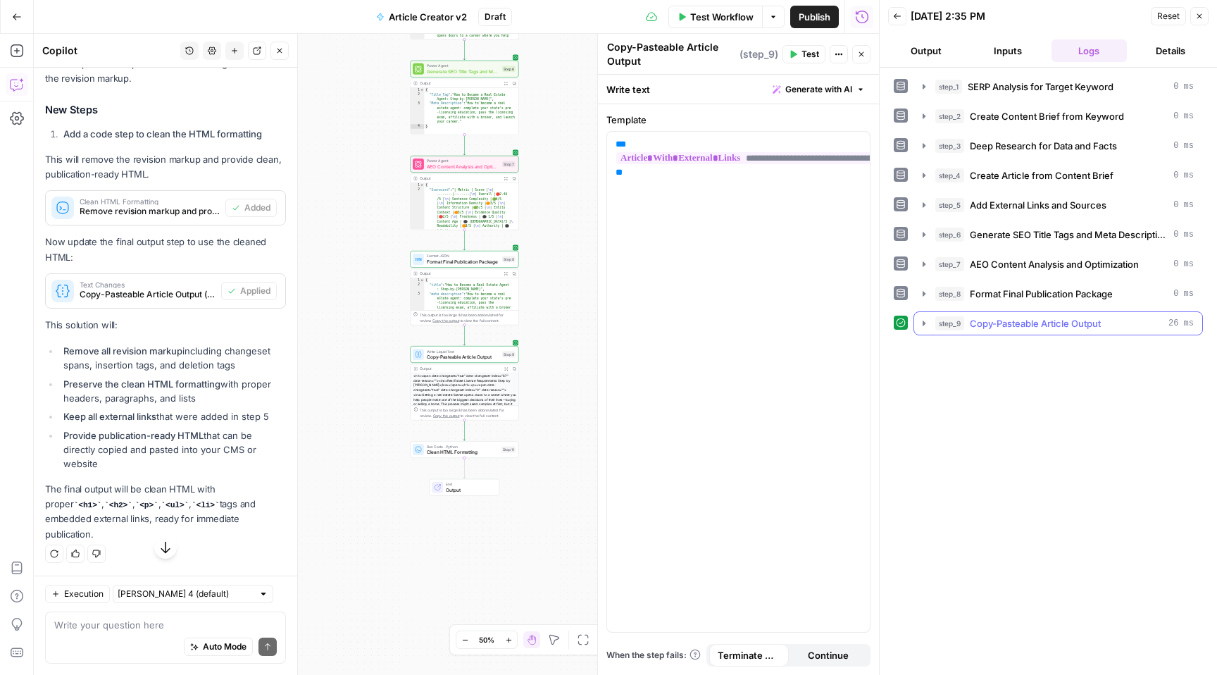
click at [922, 321] on icon "button" at bounding box center [923, 323] width 11 height 11
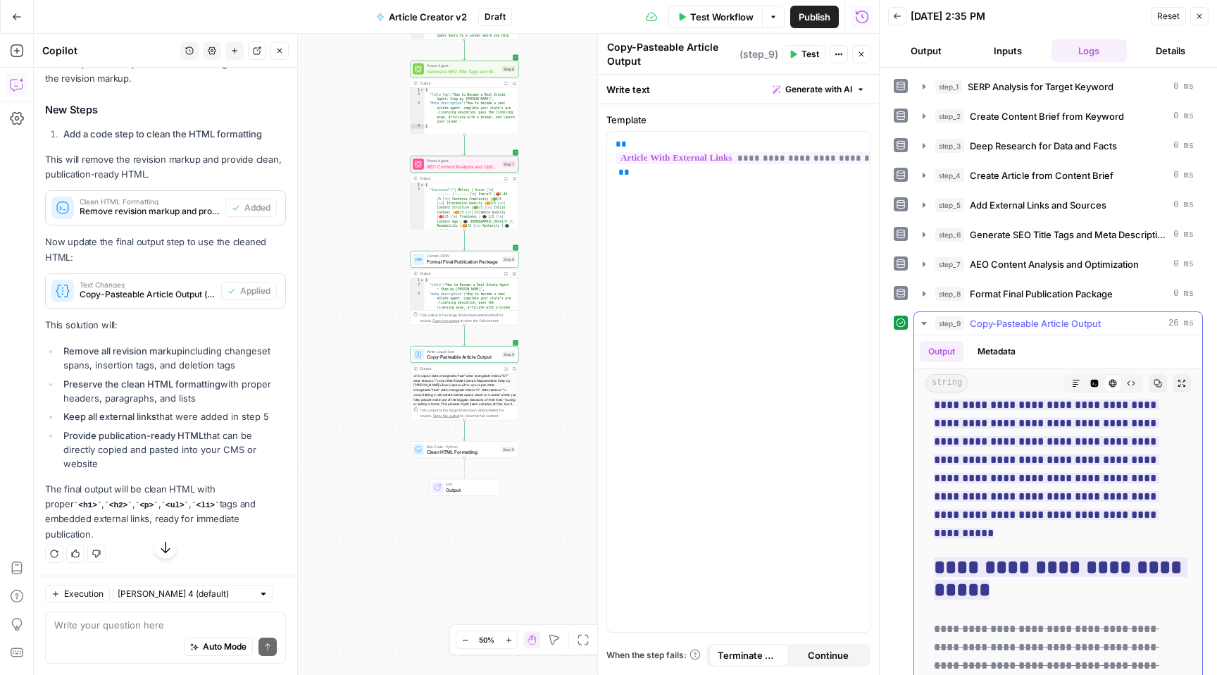
scroll to position [318, 0]
click at [449, 458] on div "Workflow Set Inputs Inputs Power Agent SERP Analysis for Target Keyword Step 1 …" at bounding box center [456, 354] width 845 height 641
click at [506, 435] on span "Test" at bounding box center [508, 436] width 8 height 6
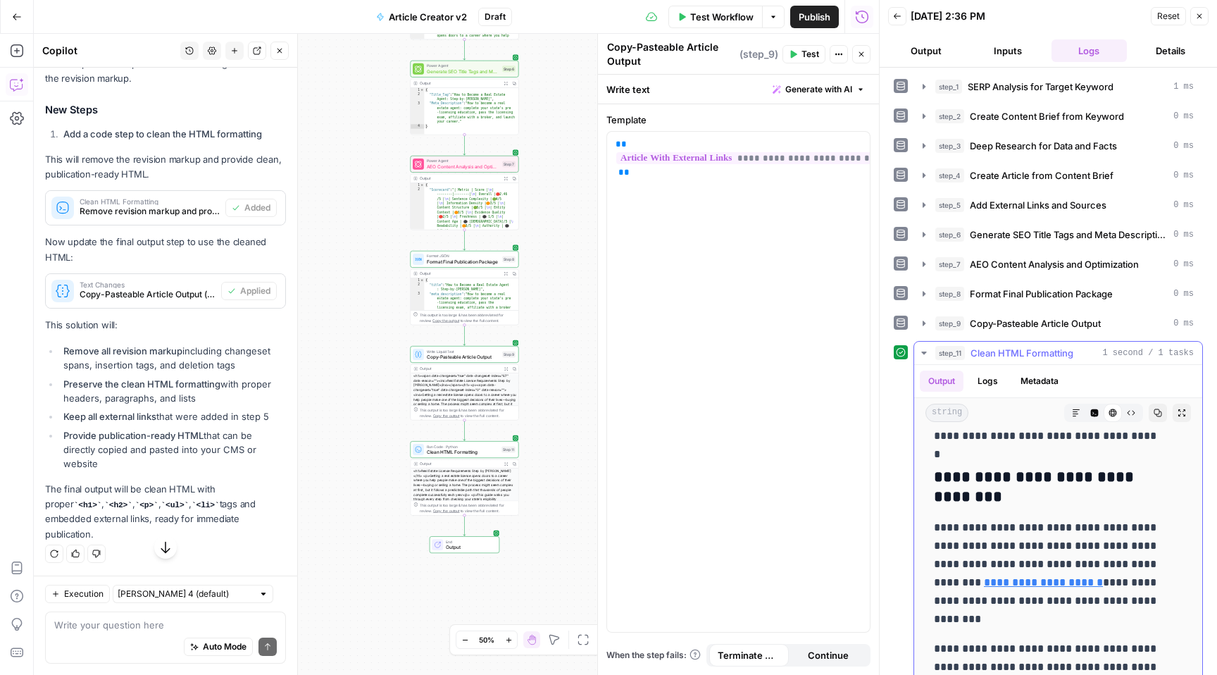
scroll to position [2093, 0]
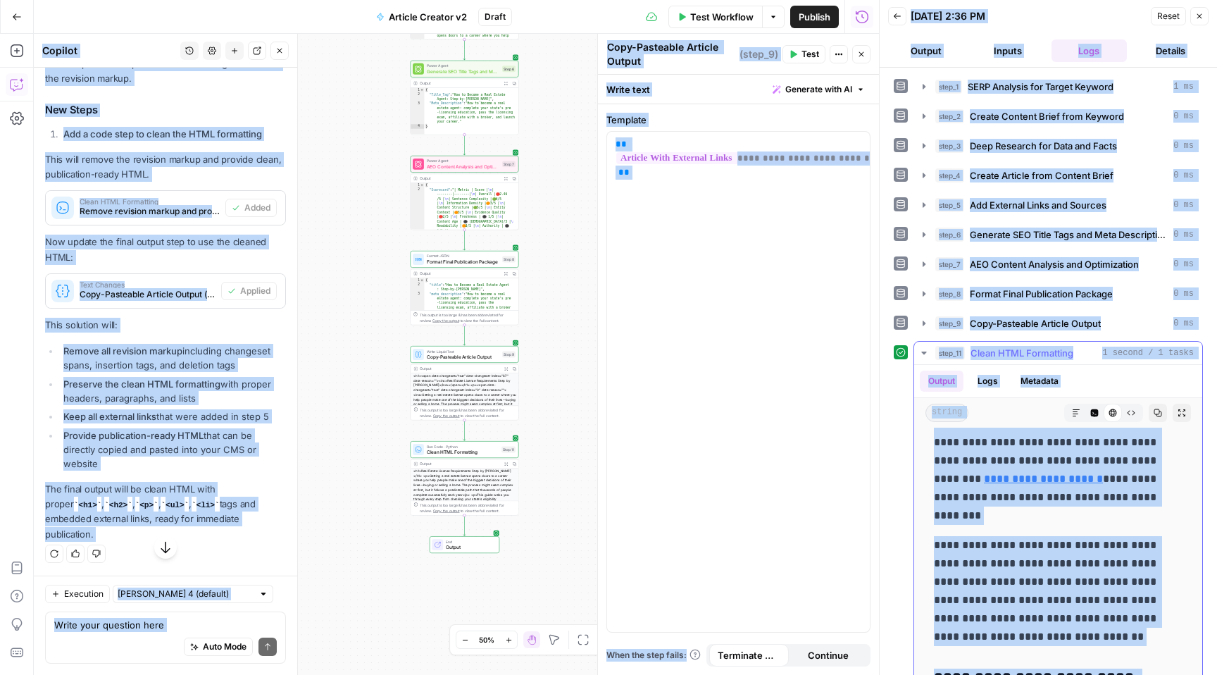
click at [1041, 548] on p "**********" at bounding box center [1047, 591] width 227 height 110
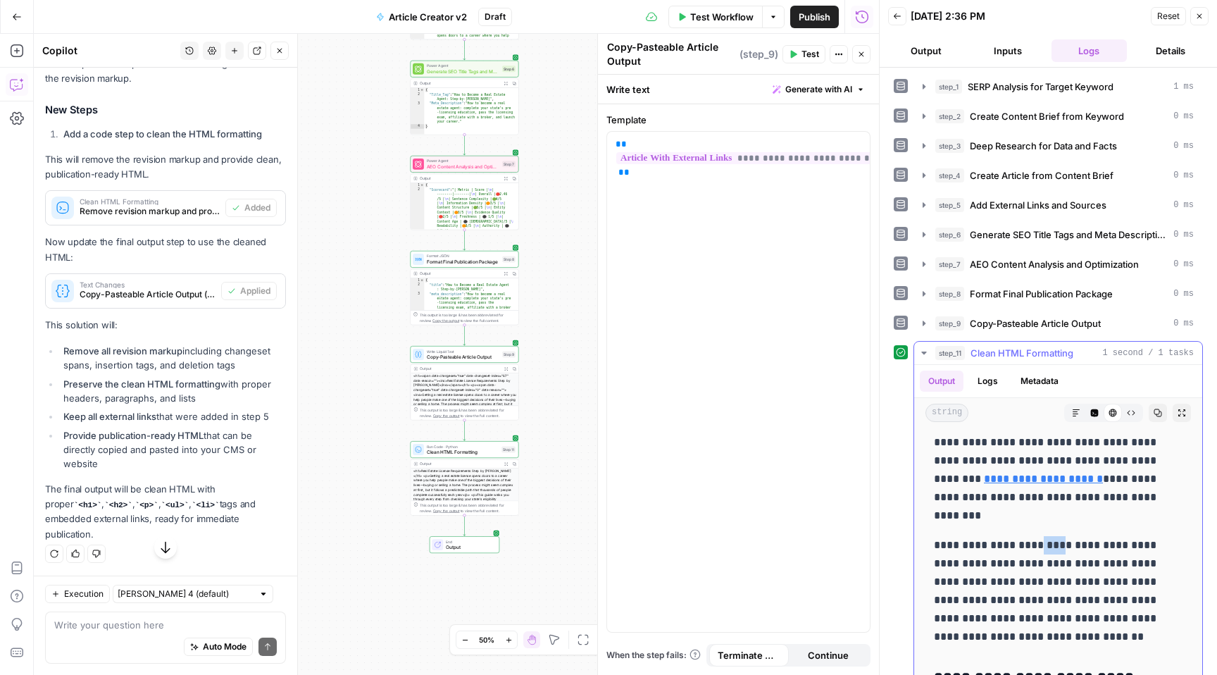
click at [1041, 548] on p "**********" at bounding box center [1047, 591] width 227 height 110
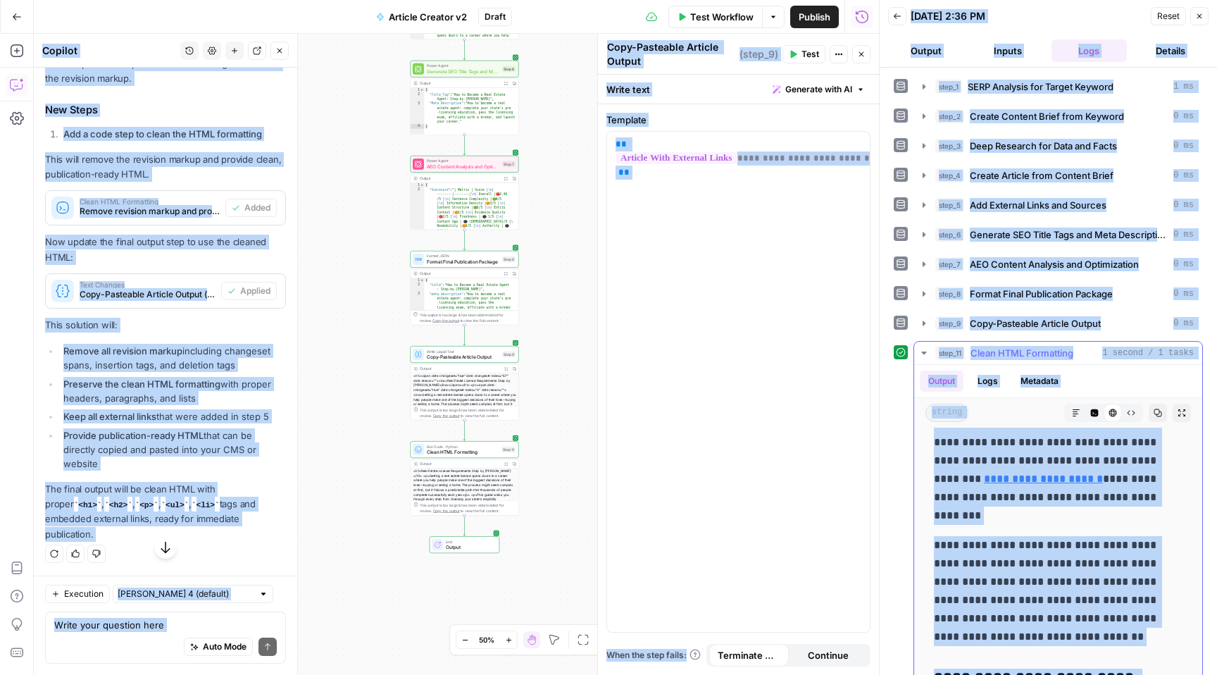
click at [1041, 549] on p "**********" at bounding box center [1047, 591] width 227 height 110
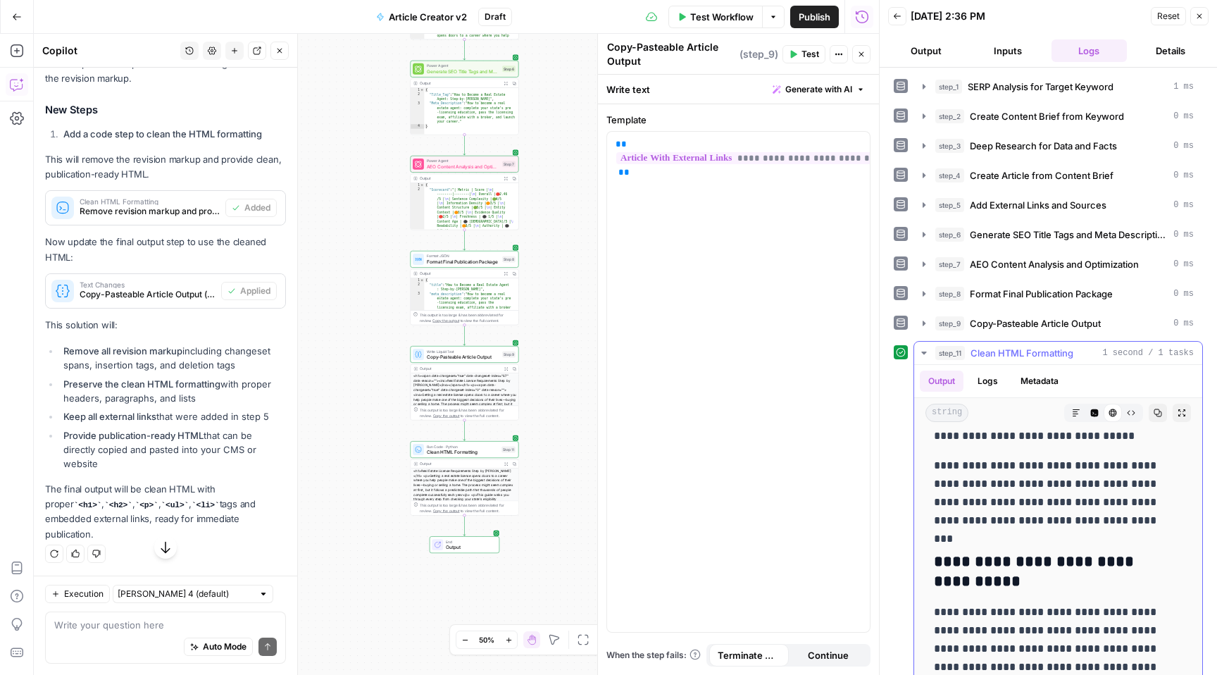
scroll to position [703, 0]
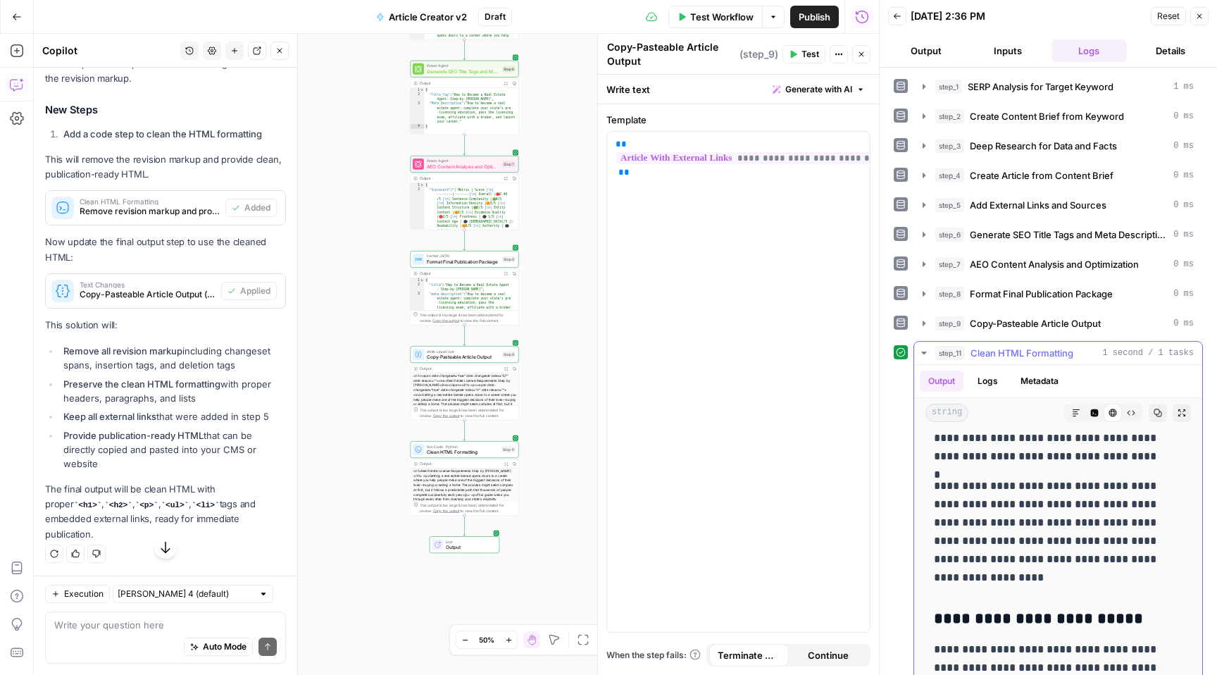
click at [1072, 415] on icon "button" at bounding box center [1076, 412] width 8 height 8
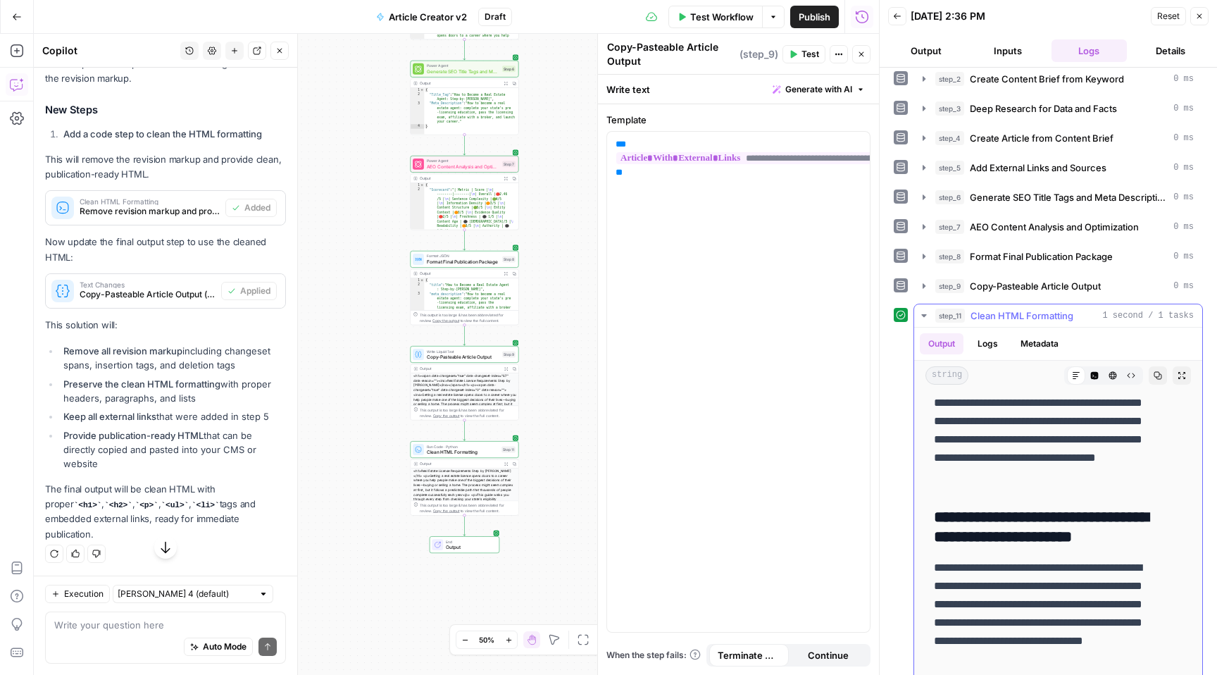
scroll to position [50, 0]
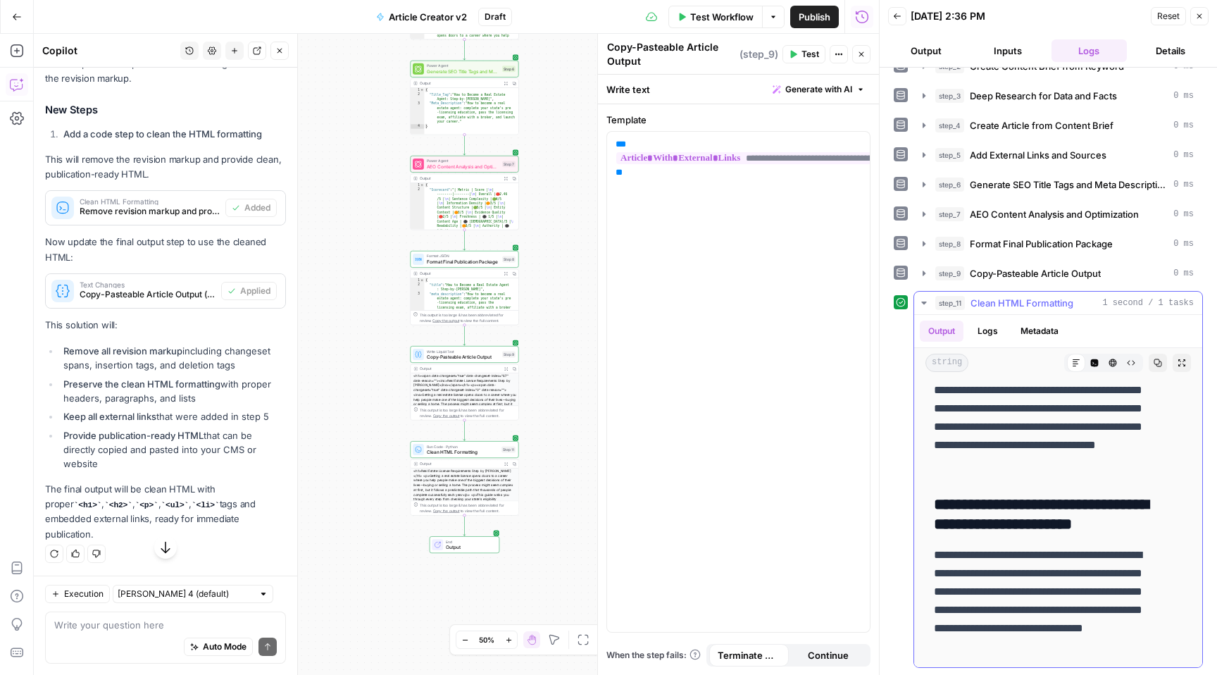
drag, startPoint x: 940, startPoint y: 453, endPoint x: 1163, endPoint y: 653, distance: 299.2
copy div "**********"
